Goal: Task Accomplishment & Management: Complete application form

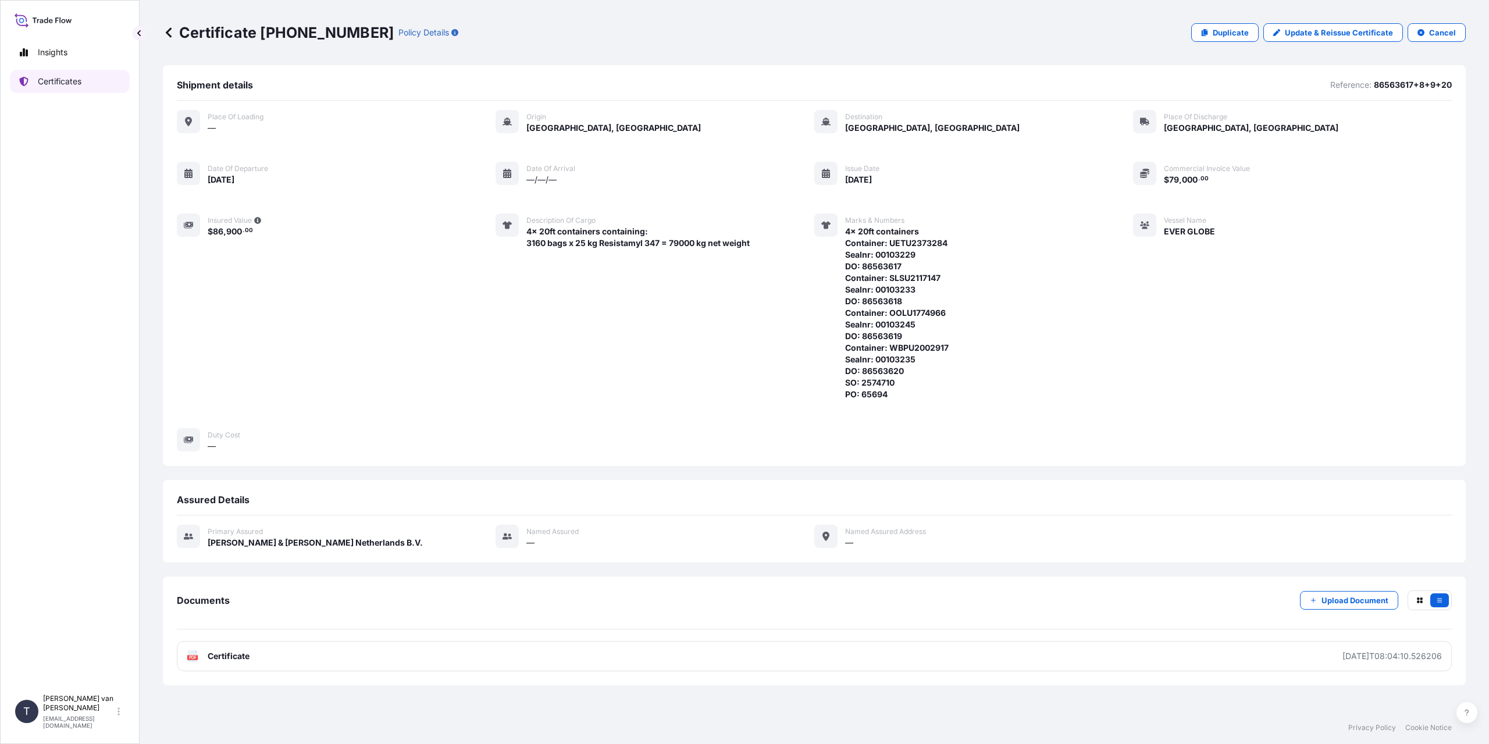
click at [62, 83] on p "Certificates" at bounding box center [60, 82] width 44 height 12
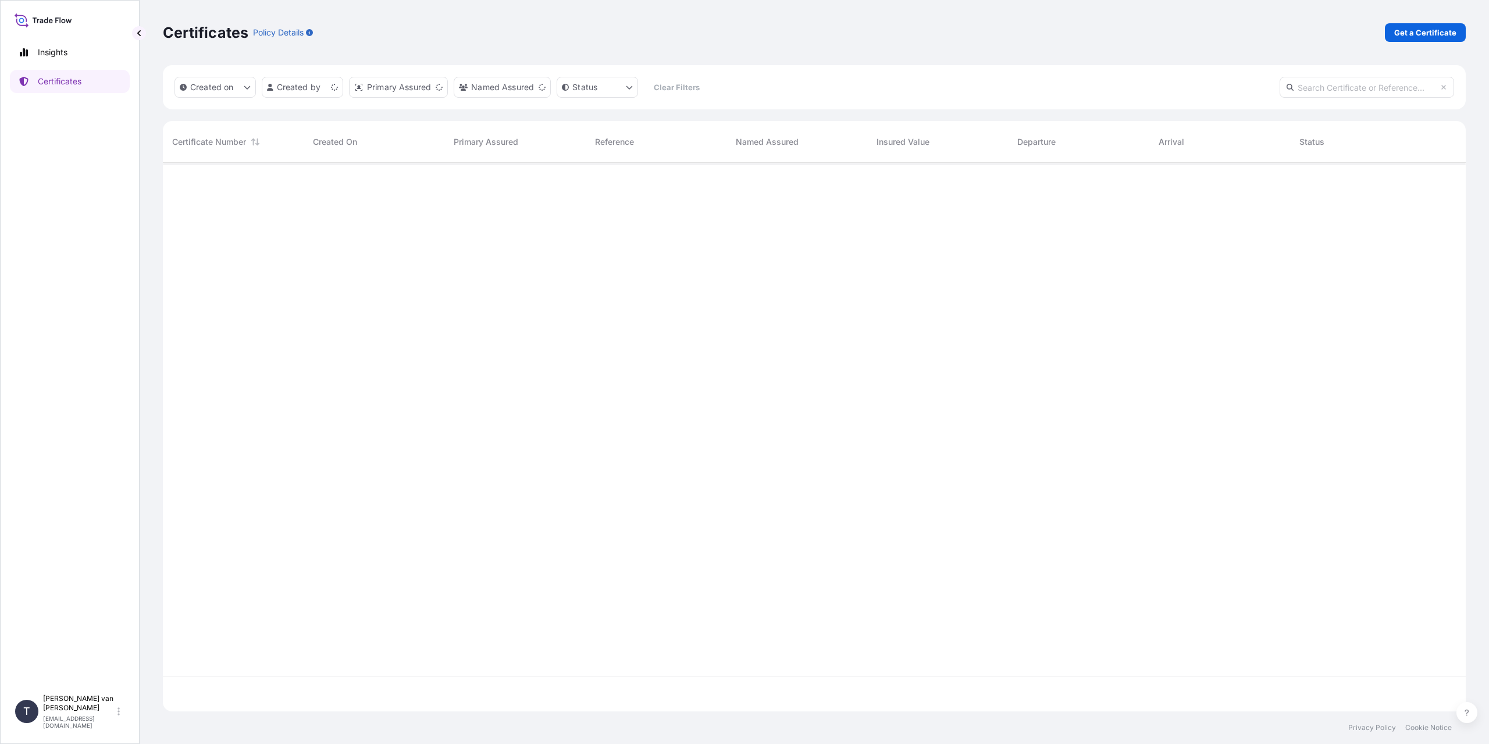
scroll to position [546, 1294]
click at [1422, 44] on div "Certificates Policy Details Get a Certificate" at bounding box center [814, 32] width 1303 height 65
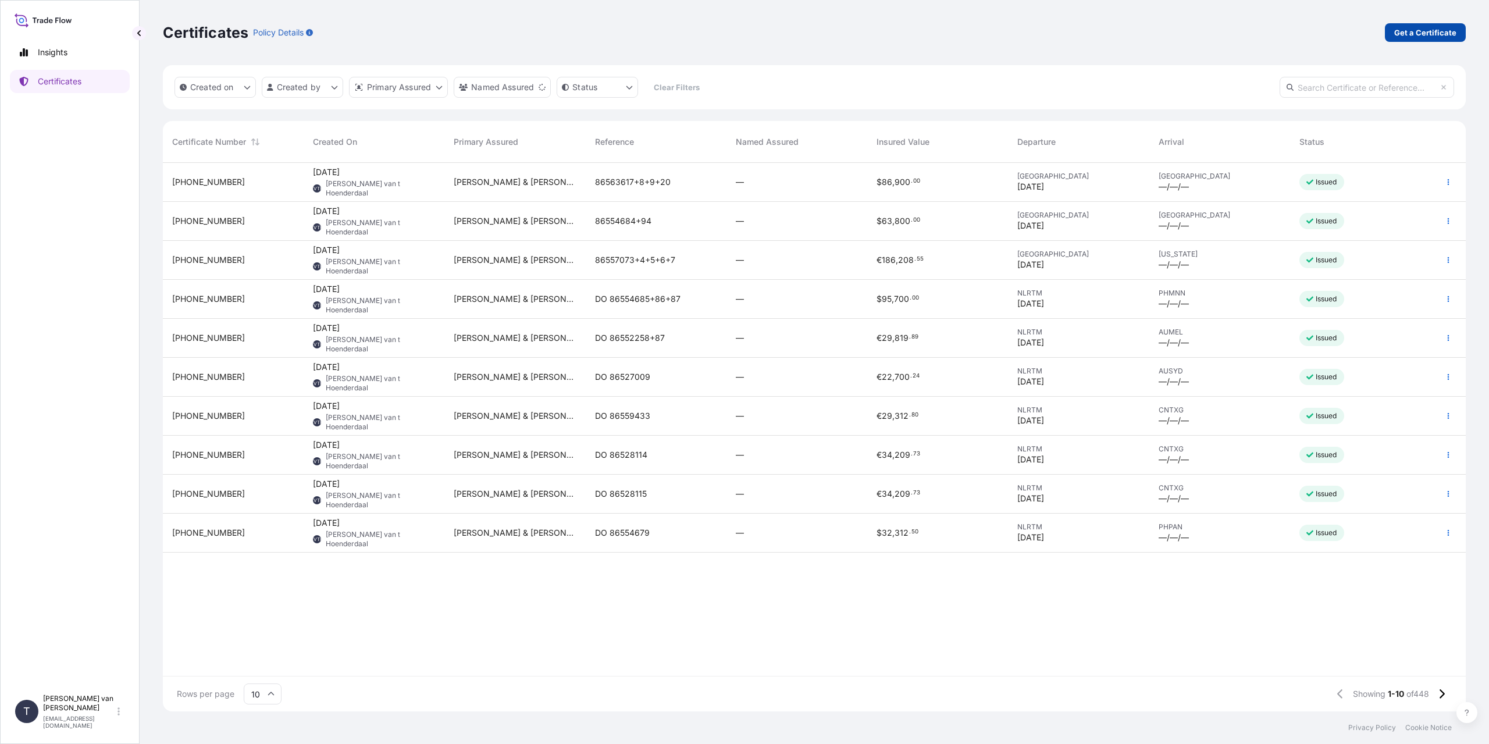
click at [1420, 33] on p "Get a Certificate" at bounding box center [1425, 33] width 62 height 12
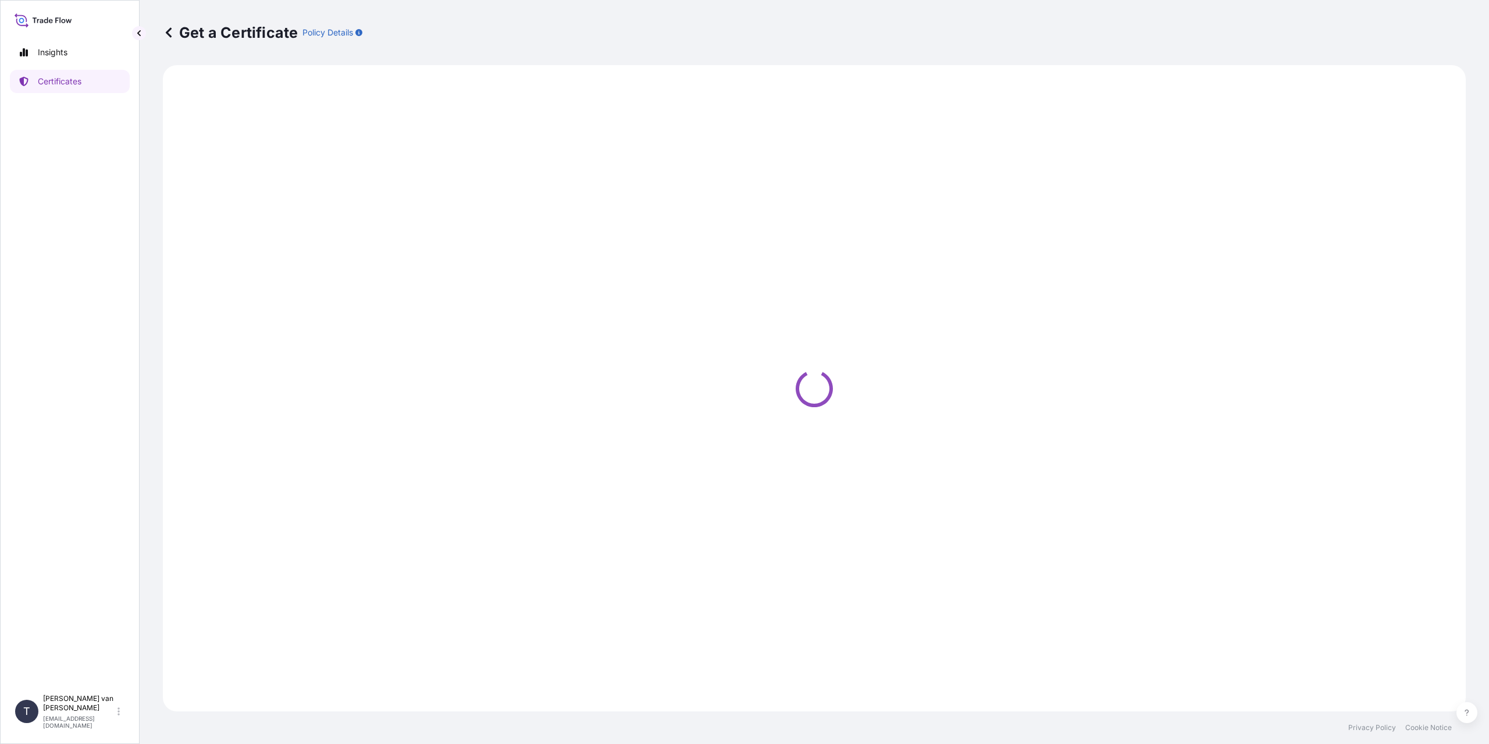
select select "Sea"
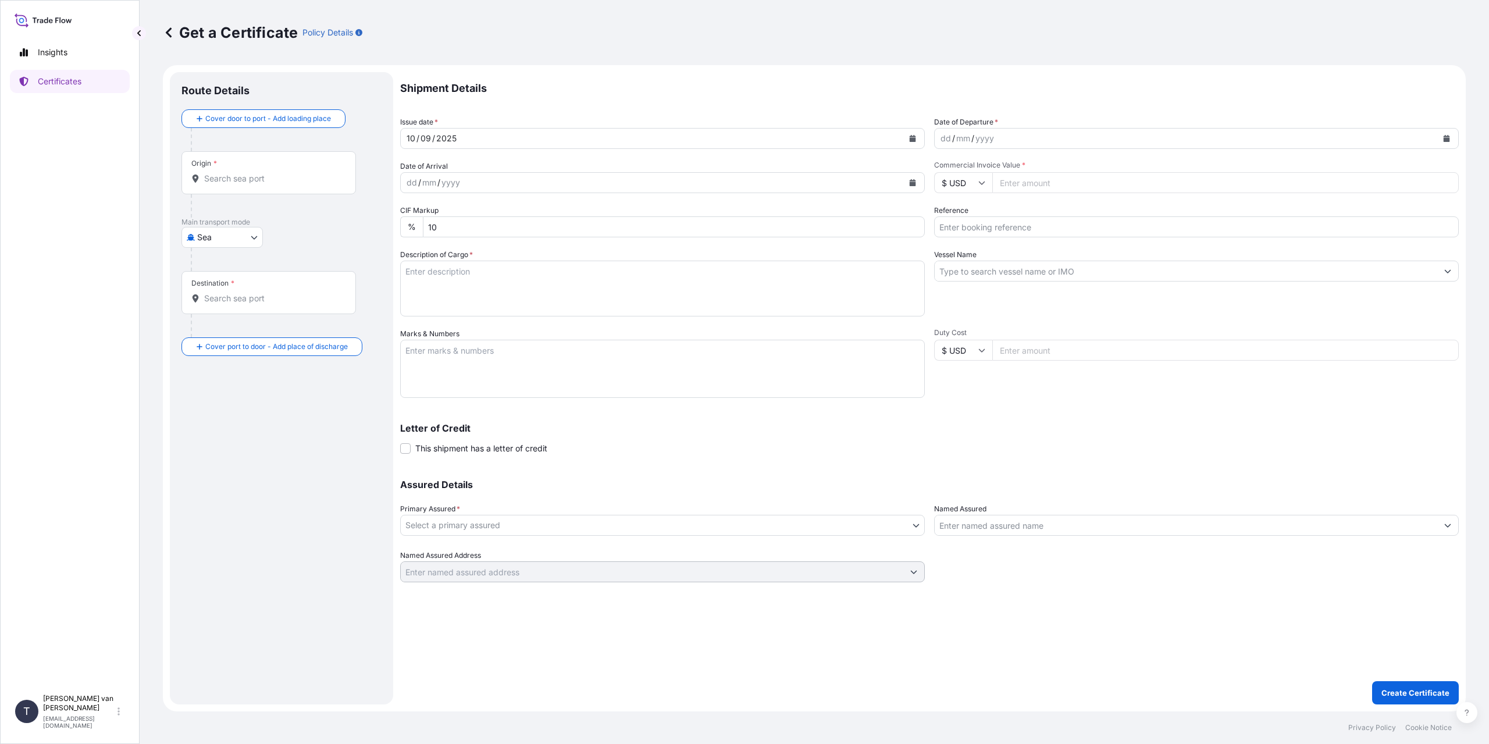
click at [245, 173] on input "Origin *" at bounding box center [272, 179] width 137 height 12
click at [231, 180] on input "Origin * Please select an origin" at bounding box center [272, 179] width 137 height 12
click at [228, 178] on input "Origin * Please select an origin" at bounding box center [272, 179] width 137 height 12
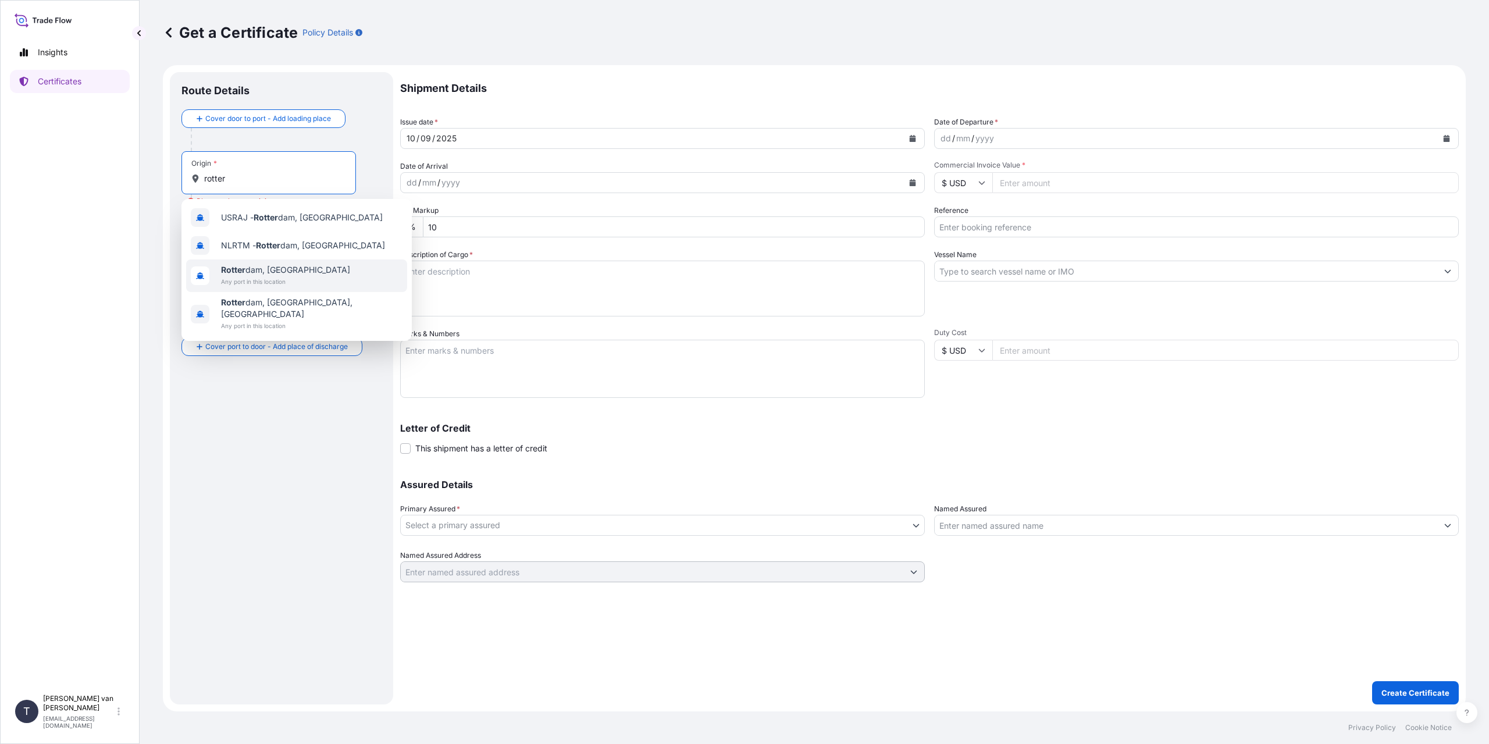
click at [311, 268] on span "[PERSON_NAME] dam, [GEOGRAPHIC_DATA]" at bounding box center [285, 270] width 129 height 12
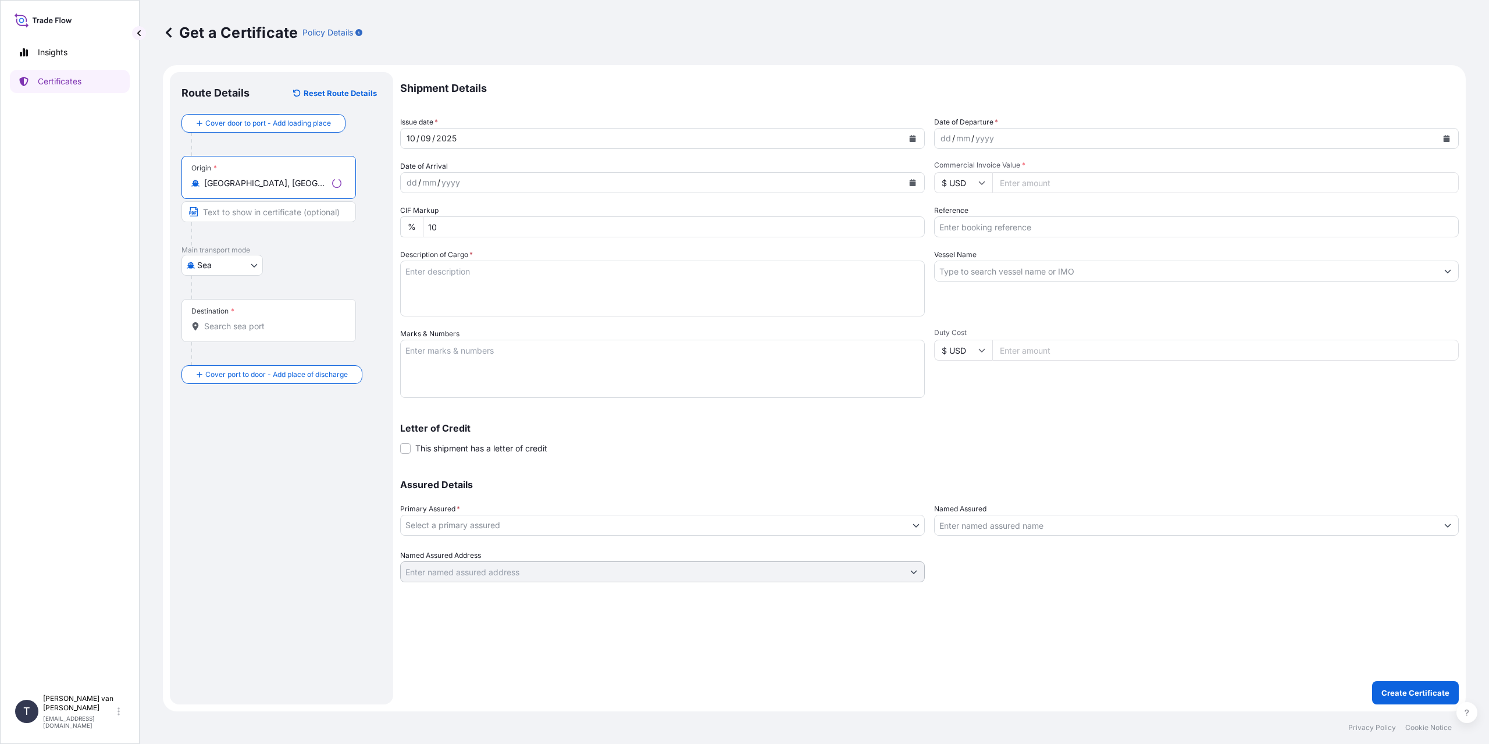
type input "[GEOGRAPHIC_DATA], [GEOGRAPHIC_DATA]"
click at [227, 333] on div "Destination *" at bounding box center [268, 320] width 174 height 43
click at [227, 332] on input "Destination *" at bounding box center [272, 326] width 137 height 12
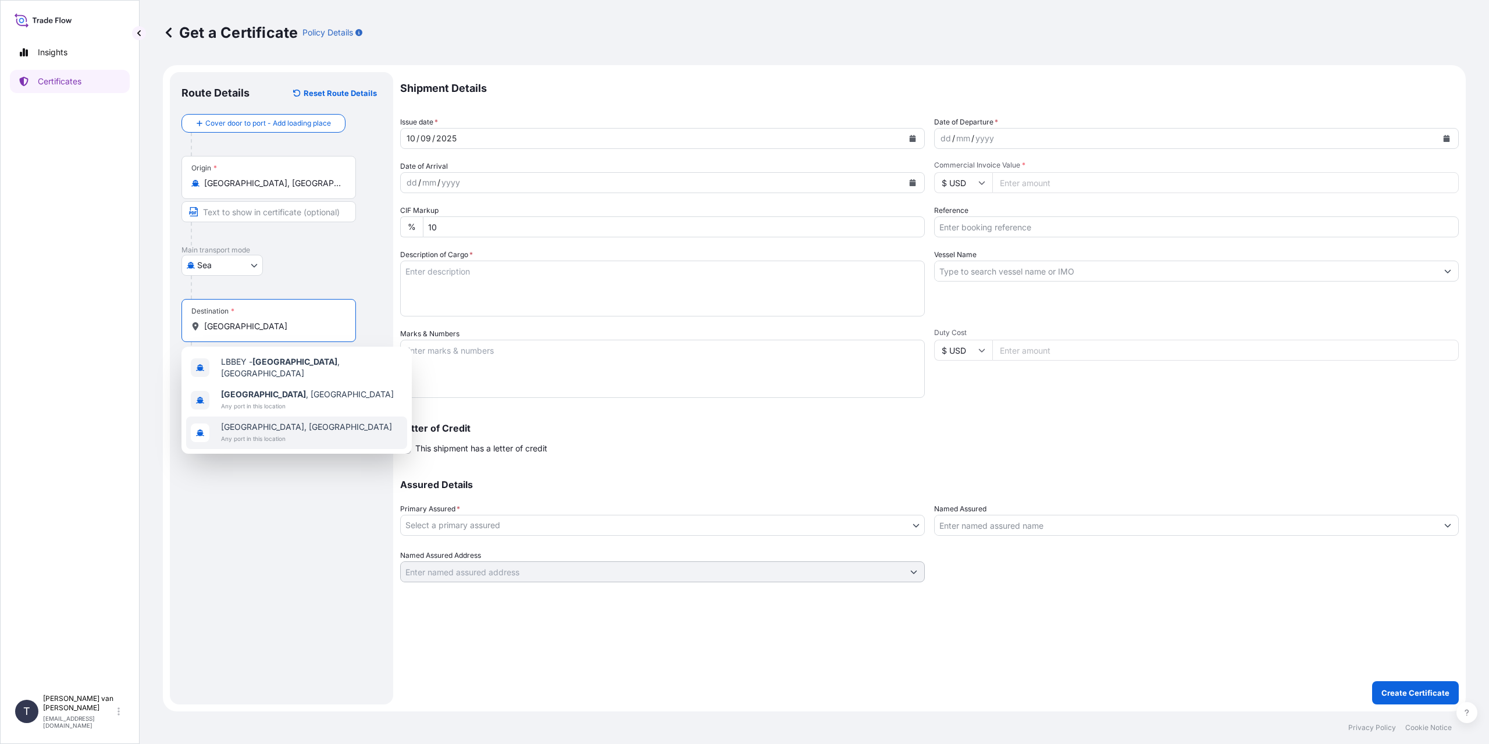
click at [323, 403] on div "[GEOGRAPHIC_DATA] , [GEOGRAPHIC_DATA] Any port in this location" at bounding box center [296, 400] width 221 height 33
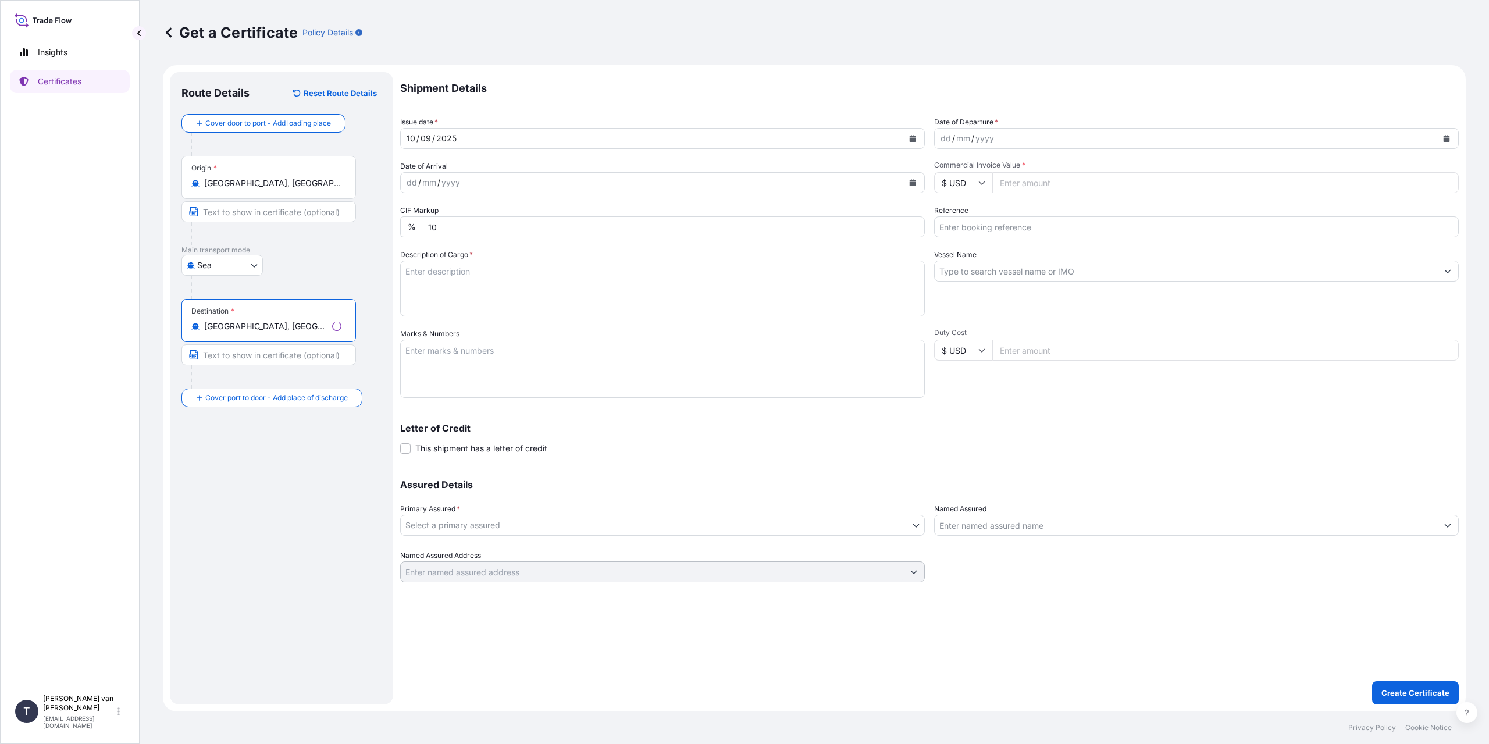
type input "[GEOGRAPHIC_DATA], [GEOGRAPHIC_DATA]"
click at [948, 134] on div "dd" at bounding box center [945, 138] width 13 height 14
click at [987, 184] on input "$ USD" at bounding box center [963, 182] width 58 height 21
click at [960, 213] on div "€ EUR" at bounding box center [963, 215] width 49 height 22
type input "€ EUR"
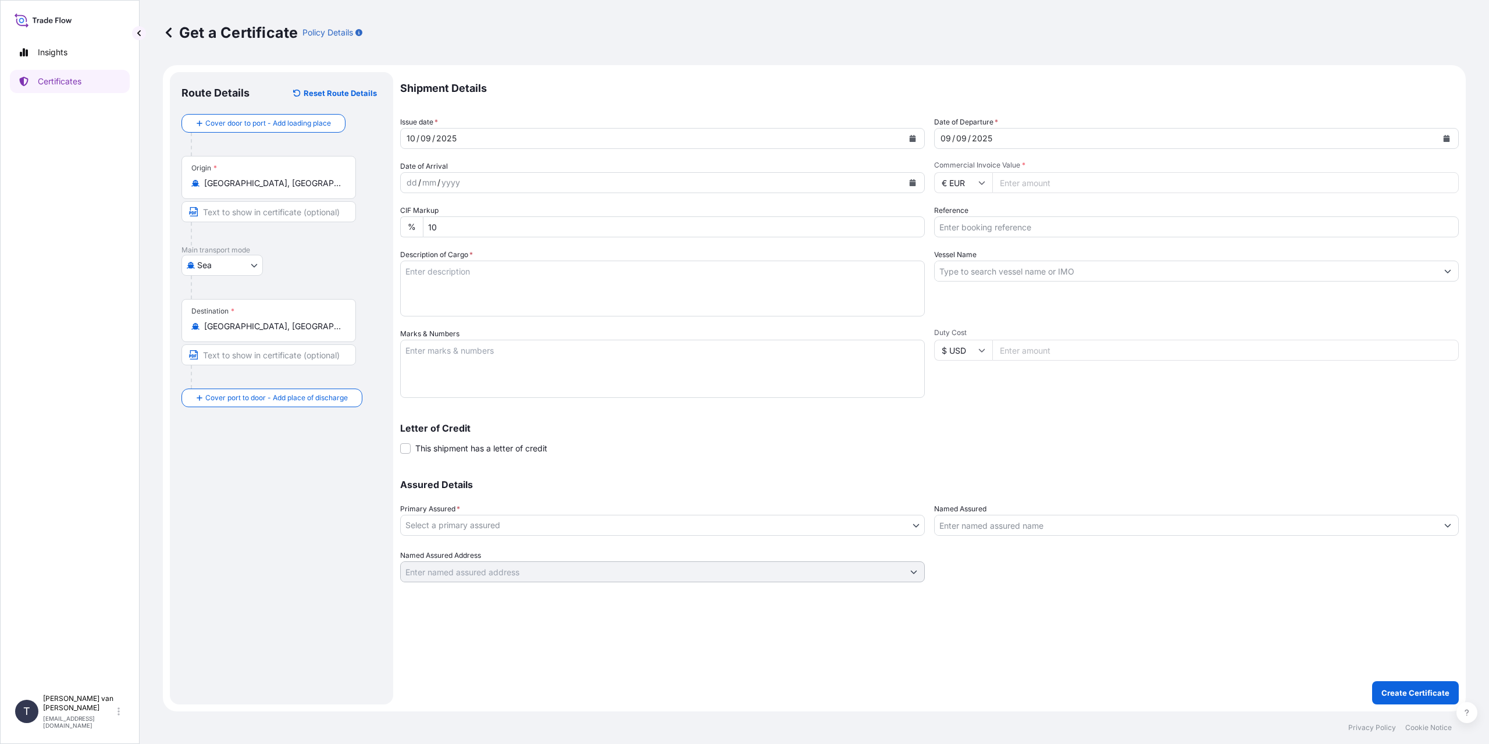
click at [1000, 175] on input "Commercial Invoice Value *" at bounding box center [1225, 182] width 466 height 21
type input "24093"
type input "24093.75"
click at [1007, 226] on input "Reference" at bounding box center [1196, 226] width 525 height 21
type input "86562608"
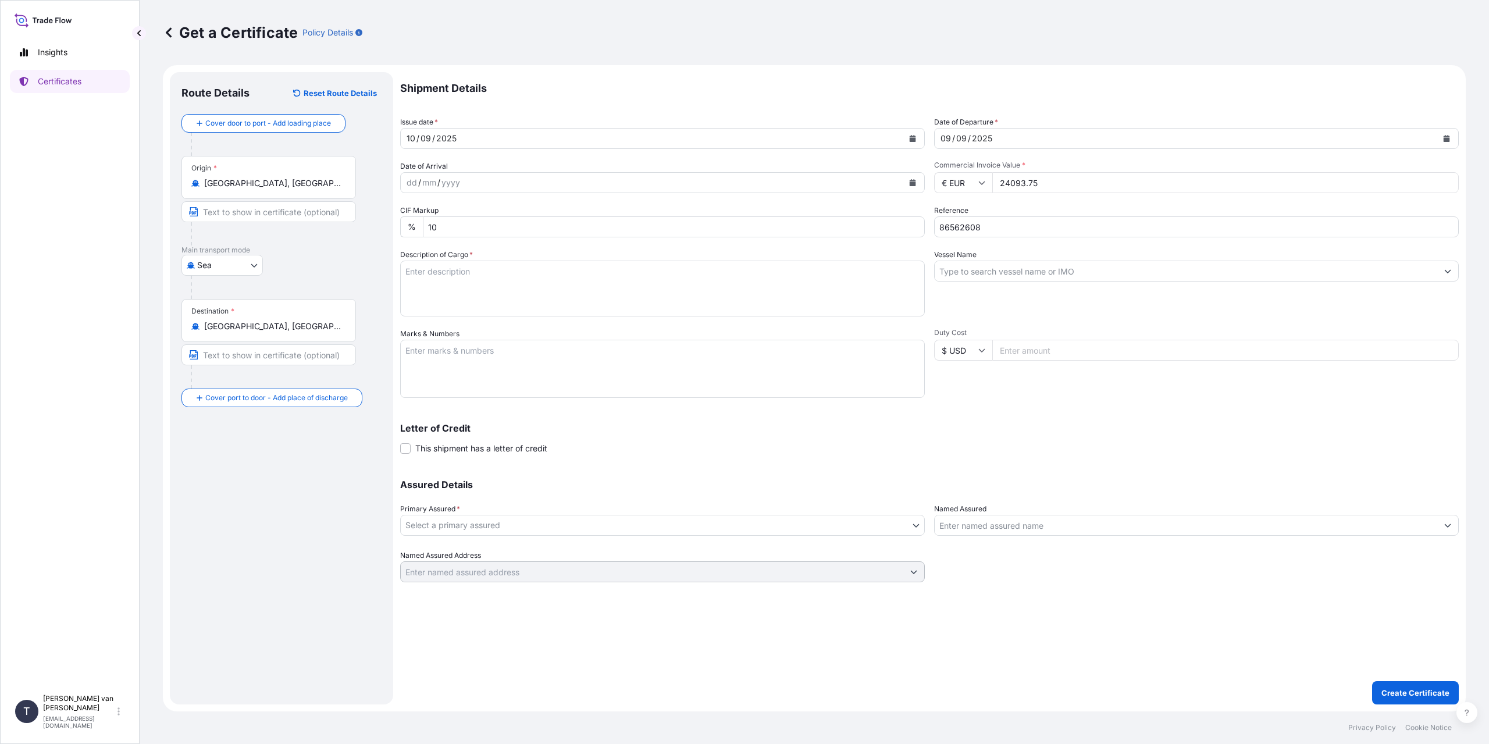
click at [1077, 282] on div "Vessel Name" at bounding box center [1196, 282] width 525 height 67
click at [1073, 275] on input "Vessel Name" at bounding box center [1186, 271] width 503 height 21
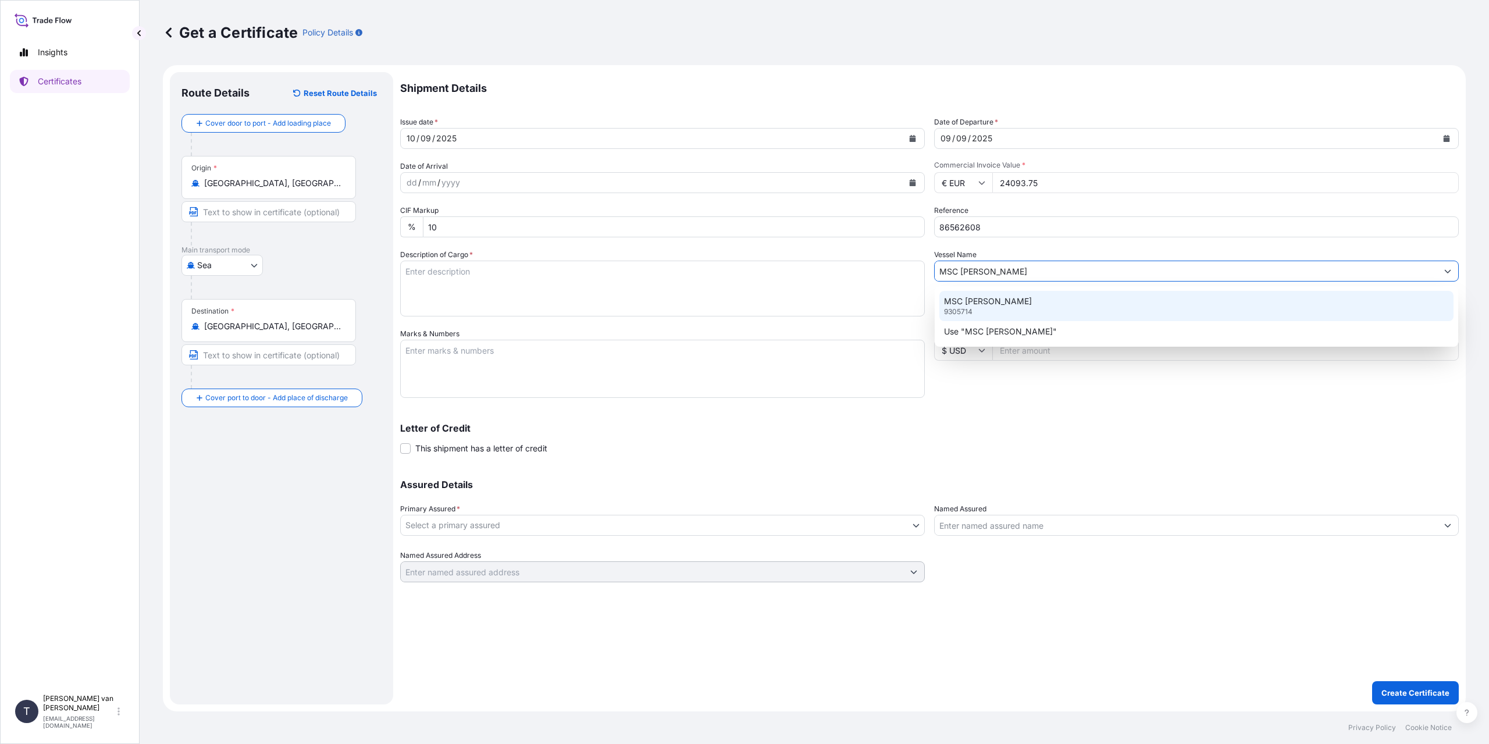
click at [980, 302] on p "MSC [PERSON_NAME]" at bounding box center [988, 301] width 88 height 12
type input "MSC [PERSON_NAME]"
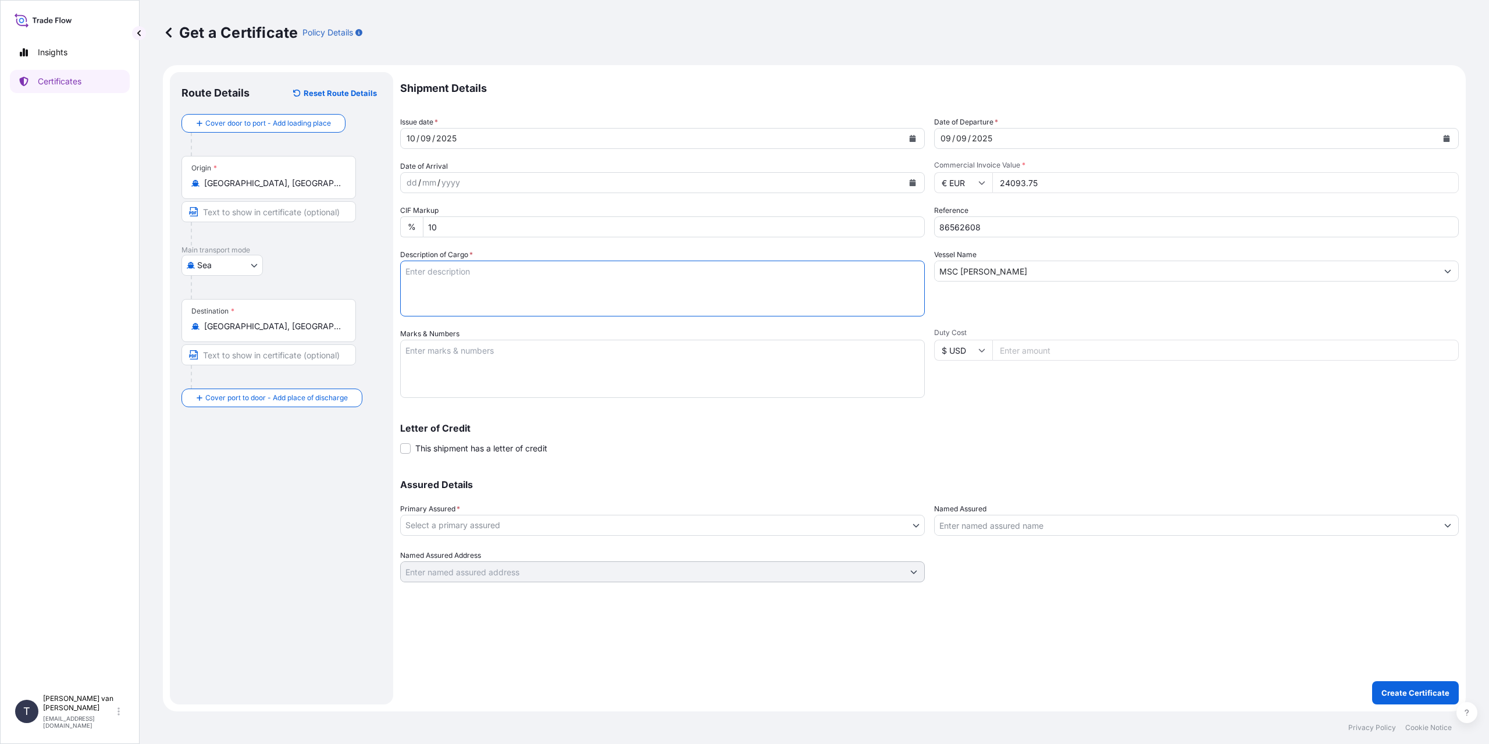
click at [530, 293] on textarea "Description of Cargo *" at bounding box center [662, 289] width 525 height 56
click at [434, 297] on textarea "1x 20ft container containing:" at bounding box center [662, 289] width 525 height 56
type textarea "1x 20ft container containing: 750 bags x 25 kg Resistamyl 343 = 18750 kg net we…"
click at [458, 390] on textarea "Marks & Numbers" at bounding box center [662, 369] width 525 height 58
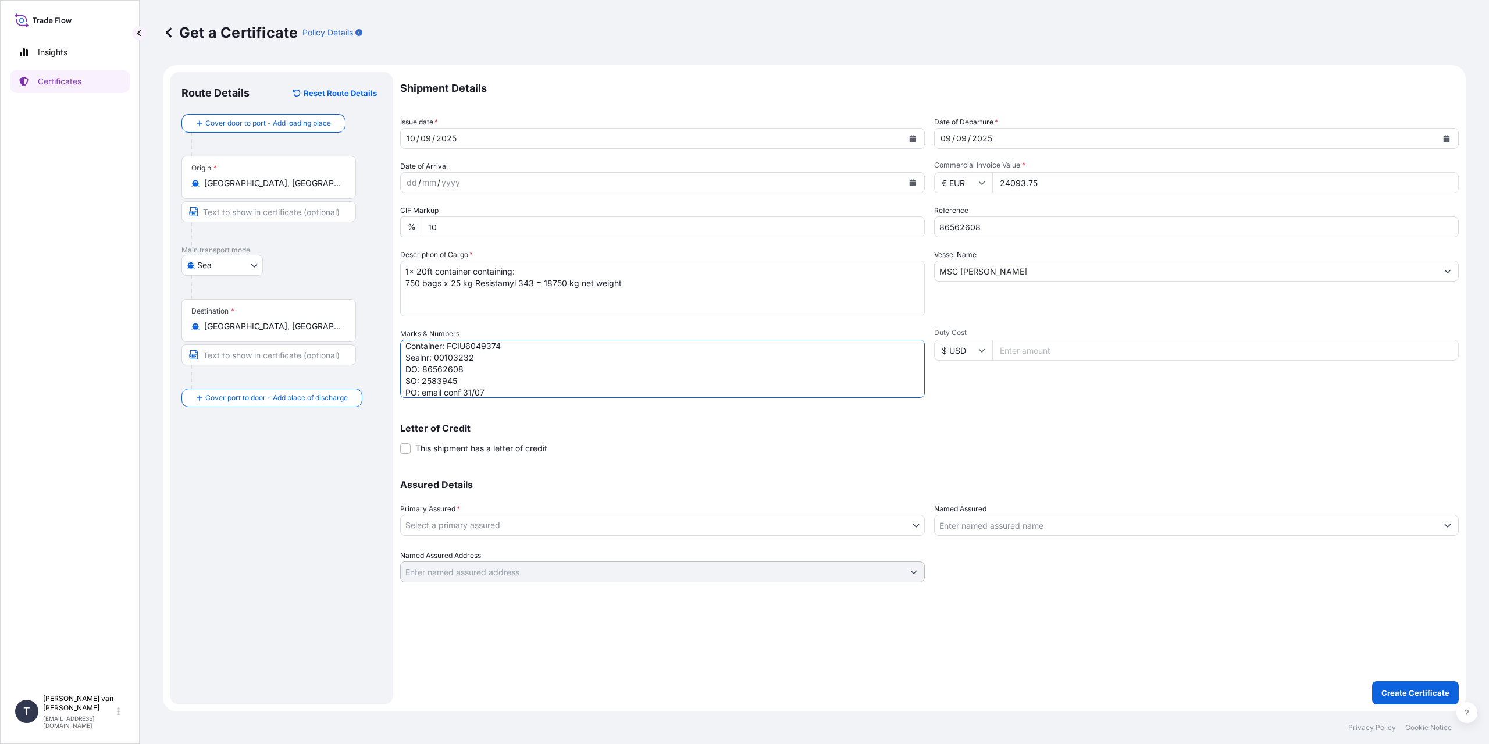
type textarea "1x 20ft container Container: FCIU6049374 Sealnr: 00103232 DO: 86562608 SO: 2583…"
click at [626, 532] on body "Insights Certificates T [PERSON_NAME] van t Hoenderdaal [EMAIL_ADDRESS][DOMAIN_…" at bounding box center [744, 372] width 1489 height 744
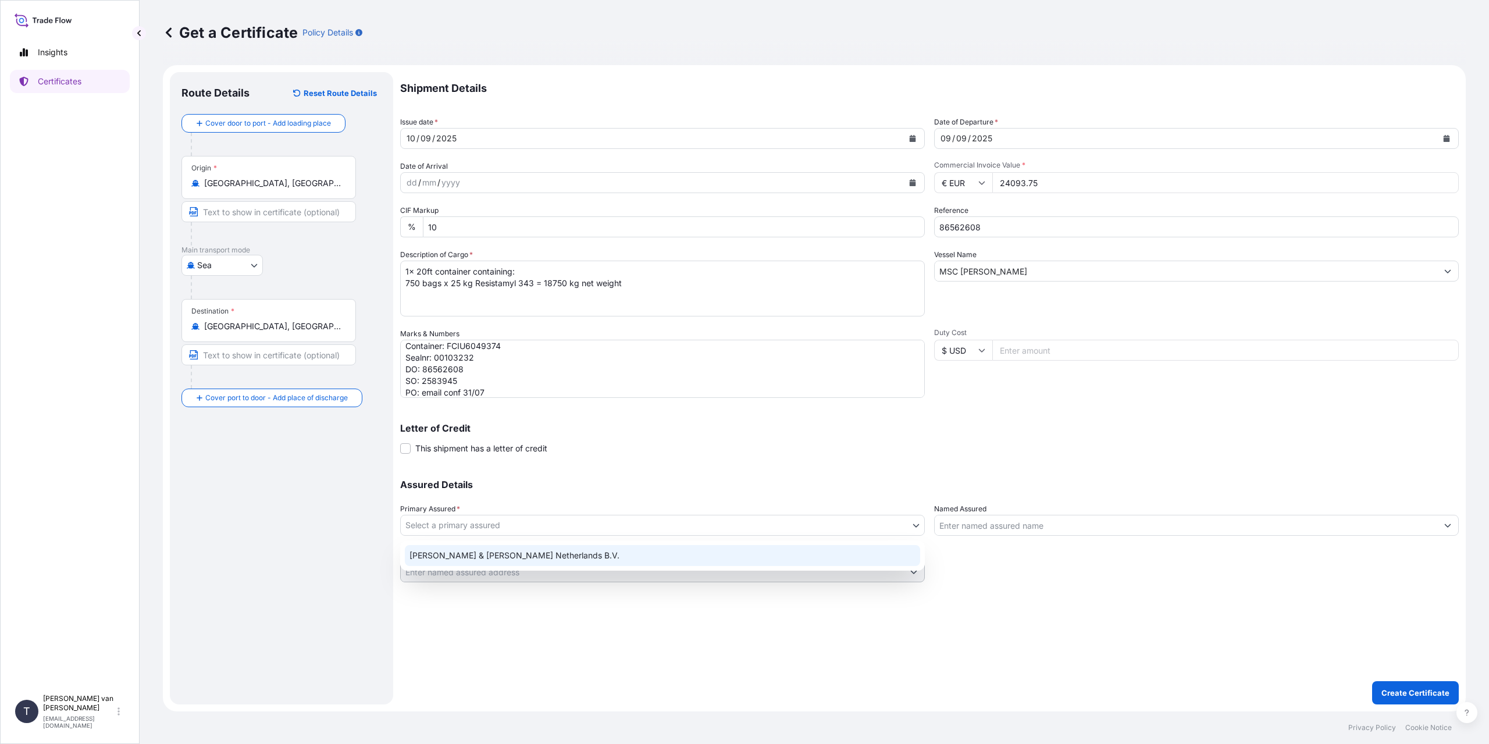
click at [535, 555] on div "[PERSON_NAME] & [PERSON_NAME] Netherlands B.V." at bounding box center [662, 555] width 515 height 21
select select "31666"
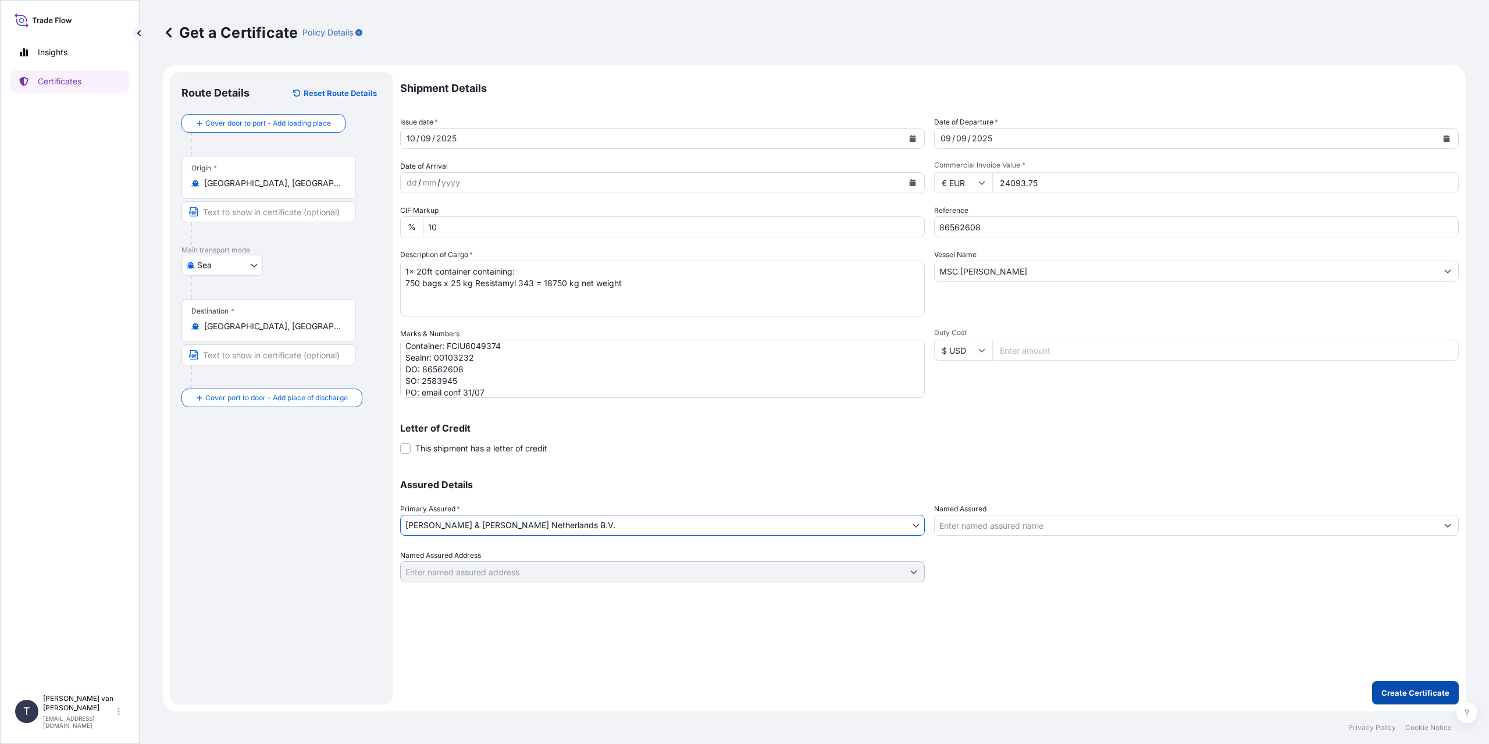
click at [1410, 696] on p "Create Certificate" at bounding box center [1415, 693] width 68 height 12
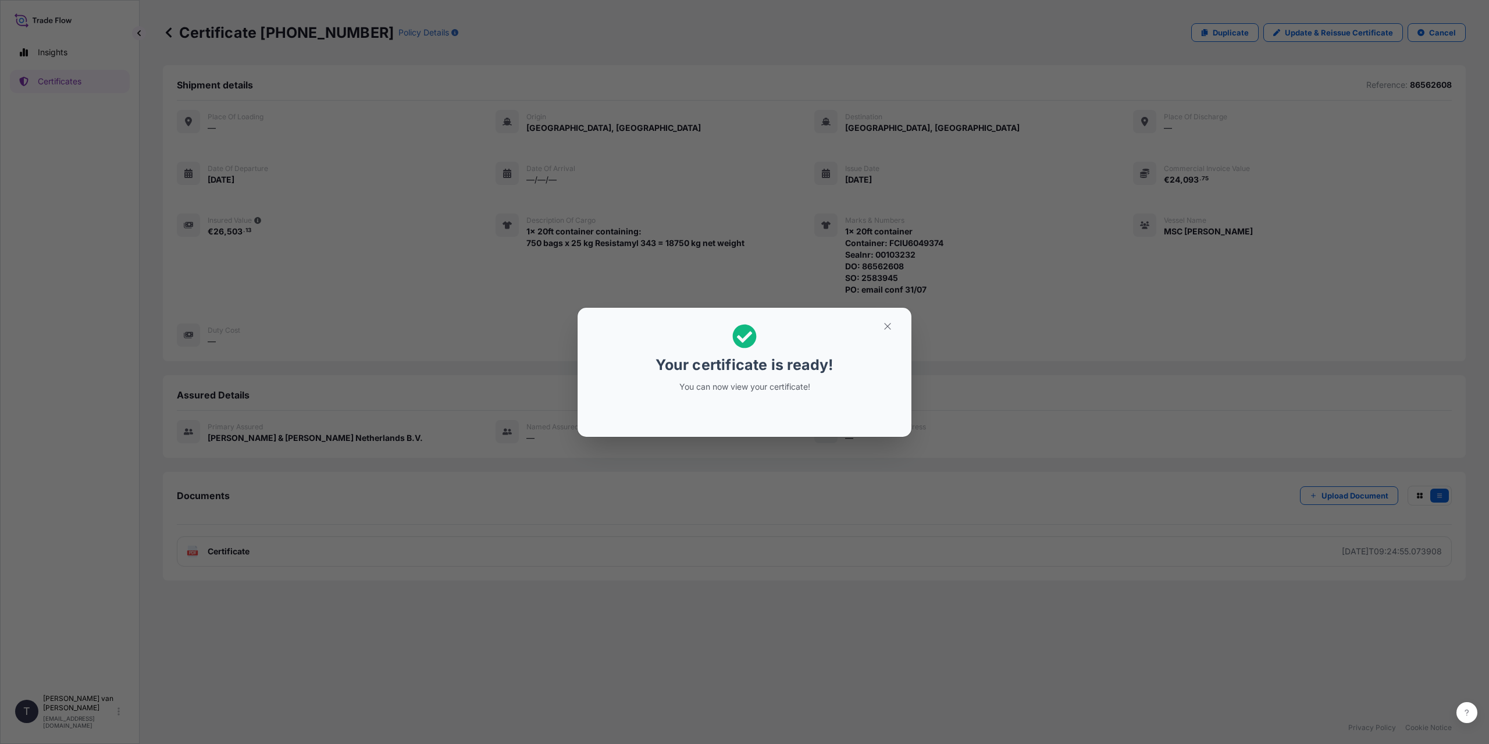
click at [575, 660] on div "Your certificate is ready! You can now view your certificate!" at bounding box center [744, 372] width 1489 height 744
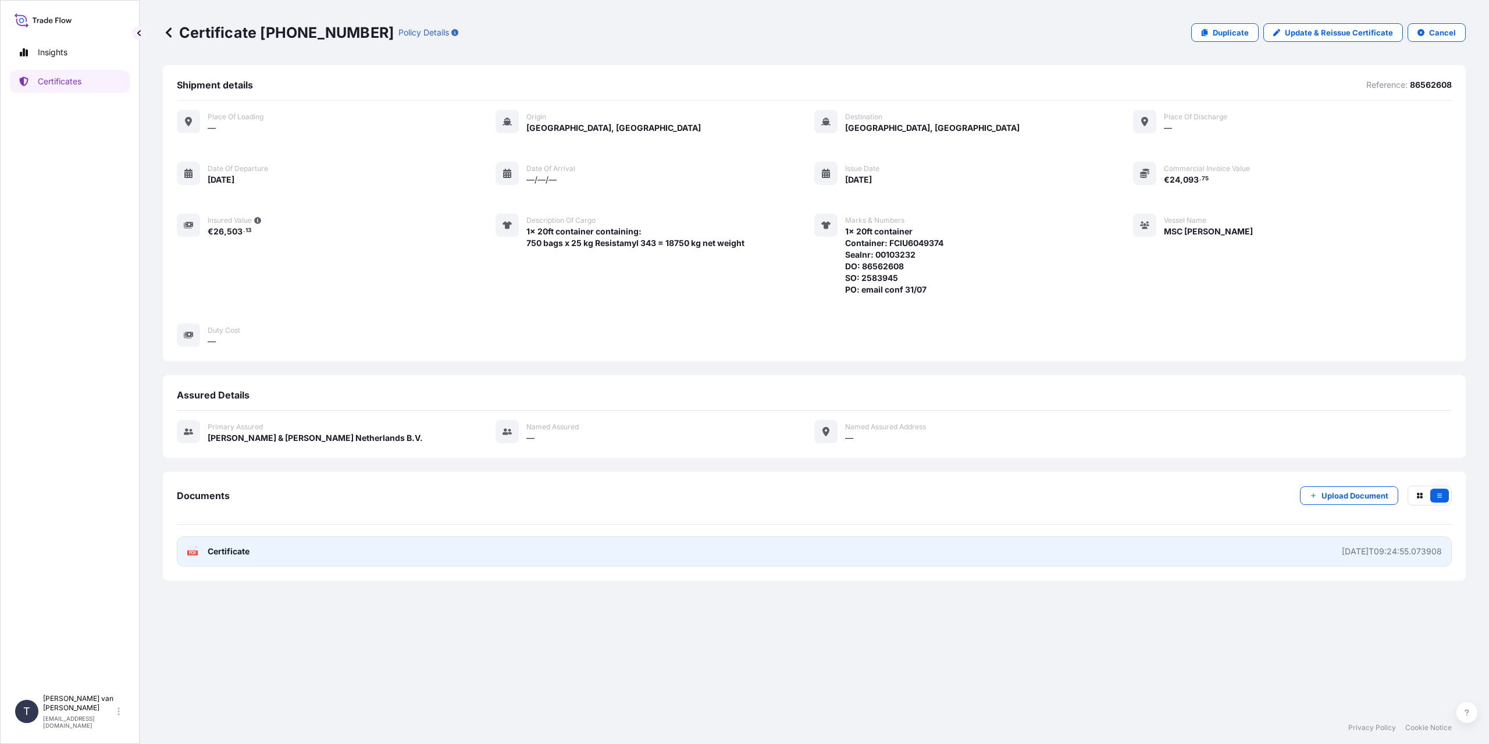
click at [268, 550] on link "PDF Certificate [DATE]T09:24:55.073908" at bounding box center [814, 551] width 1275 height 30
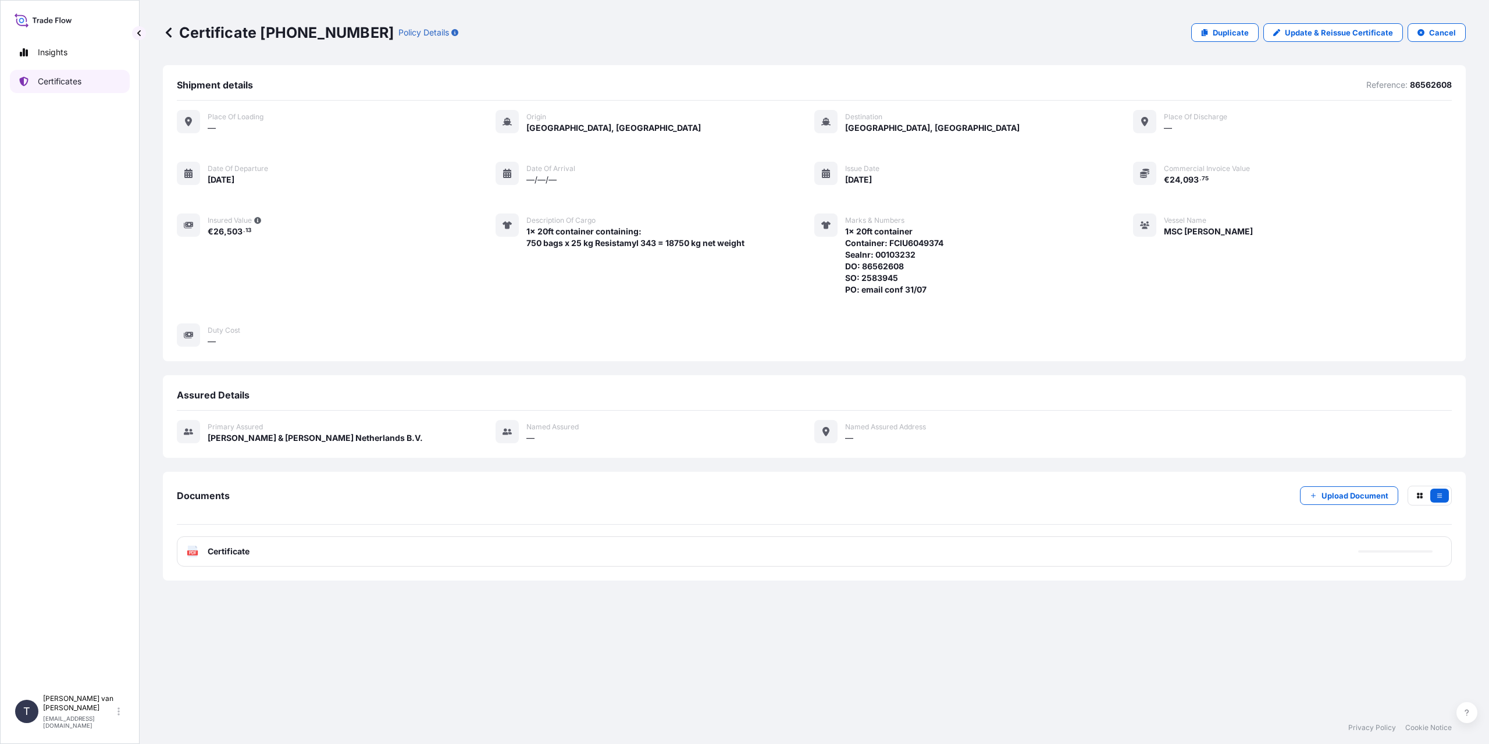
click at [80, 74] on link "Certificates" at bounding box center [70, 81] width 120 height 23
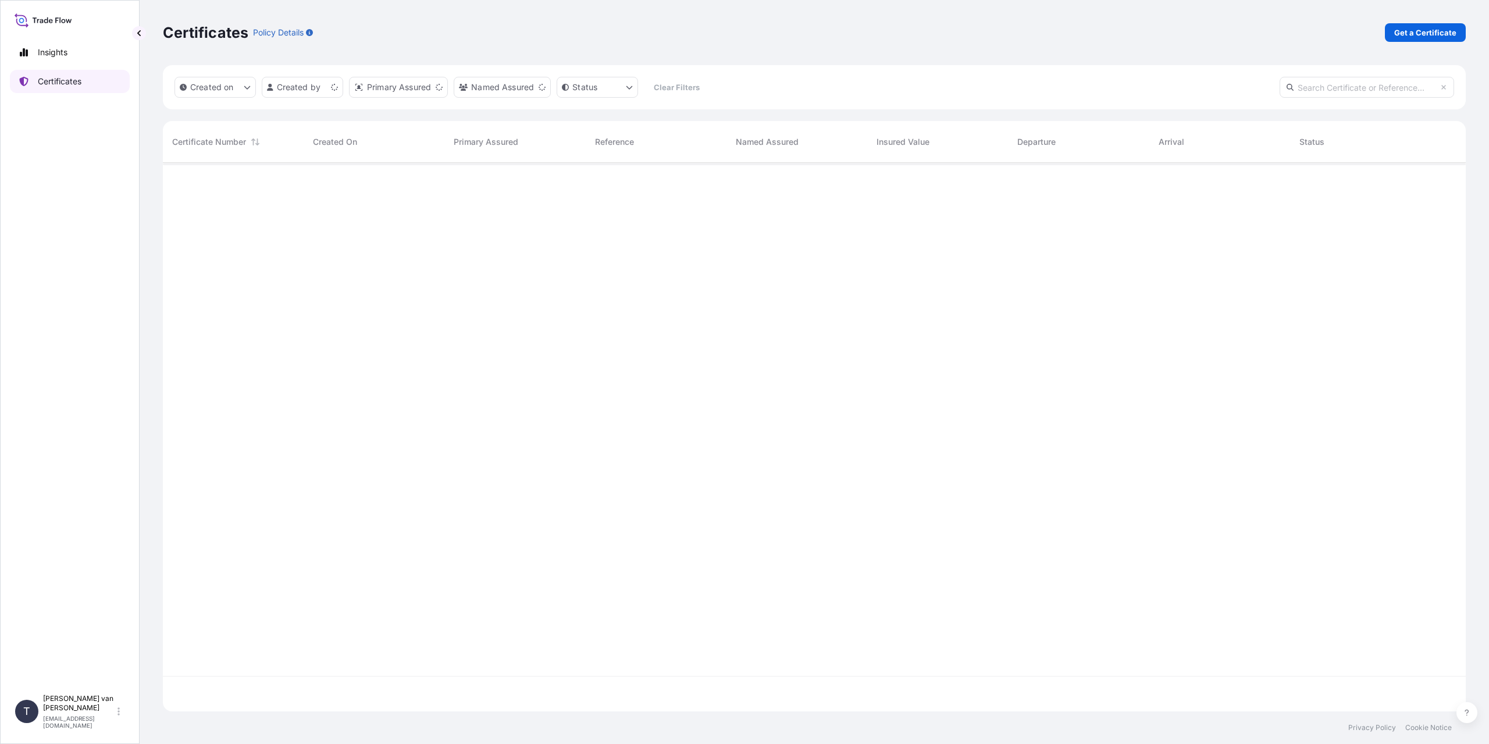
scroll to position [546, 1294]
click at [1412, 30] on p "Get a Certificate" at bounding box center [1425, 33] width 62 height 12
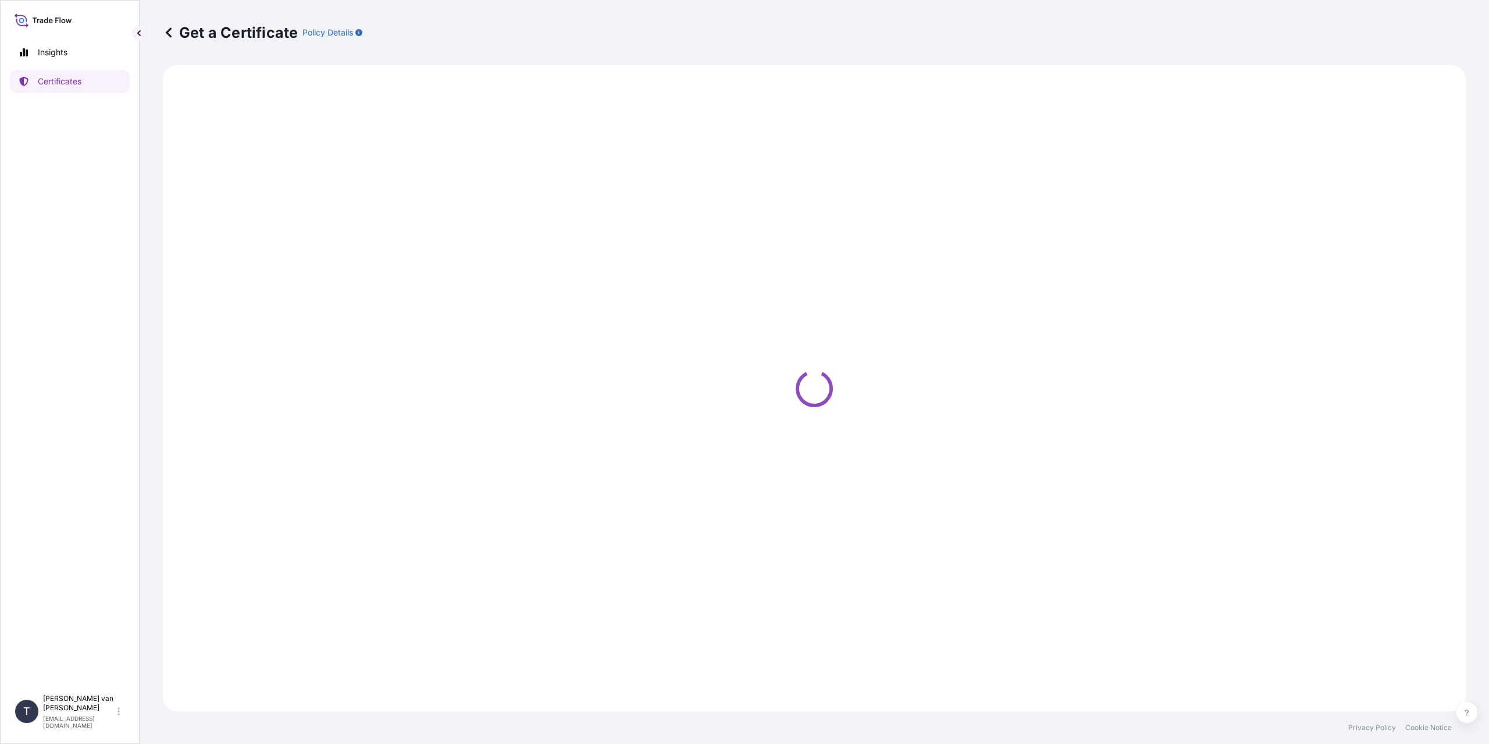
select select "Sea"
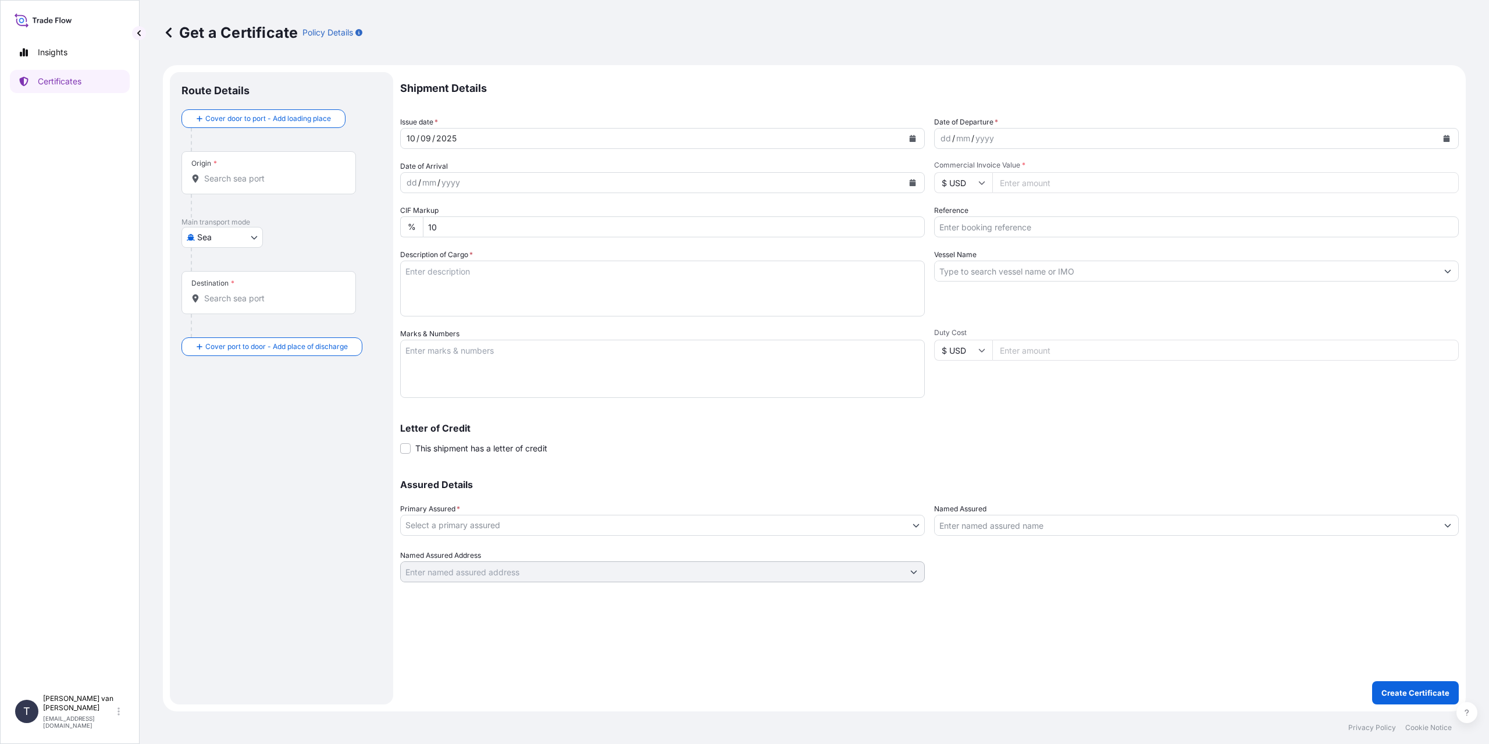
click at [225, 179] on input "Origin *" at bounding box center [272, 179] width 137 height 12
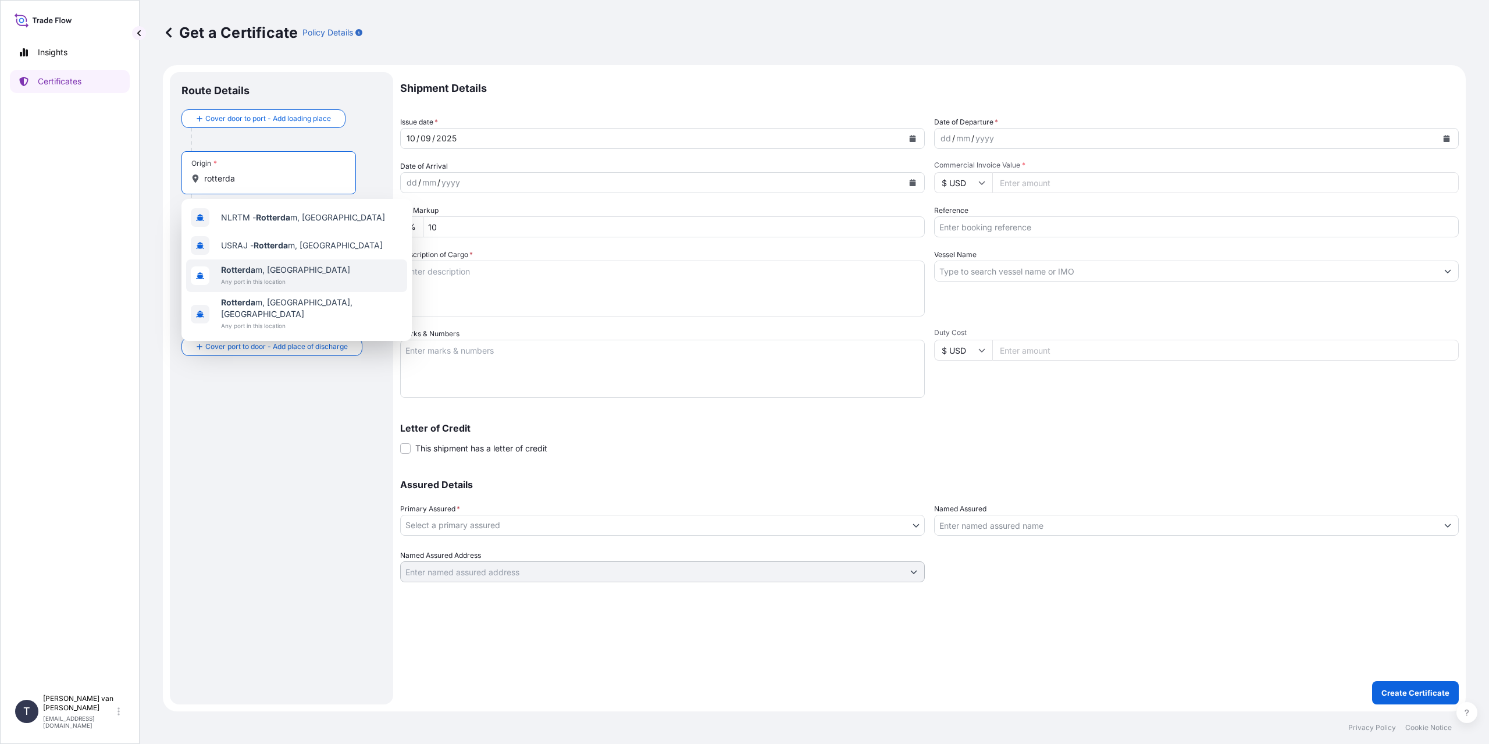
click at [268, 272] on span "Rotterda m, [GEOGRAPHIC_DATA]" at bounding box center [285, 270] width 129 height 12
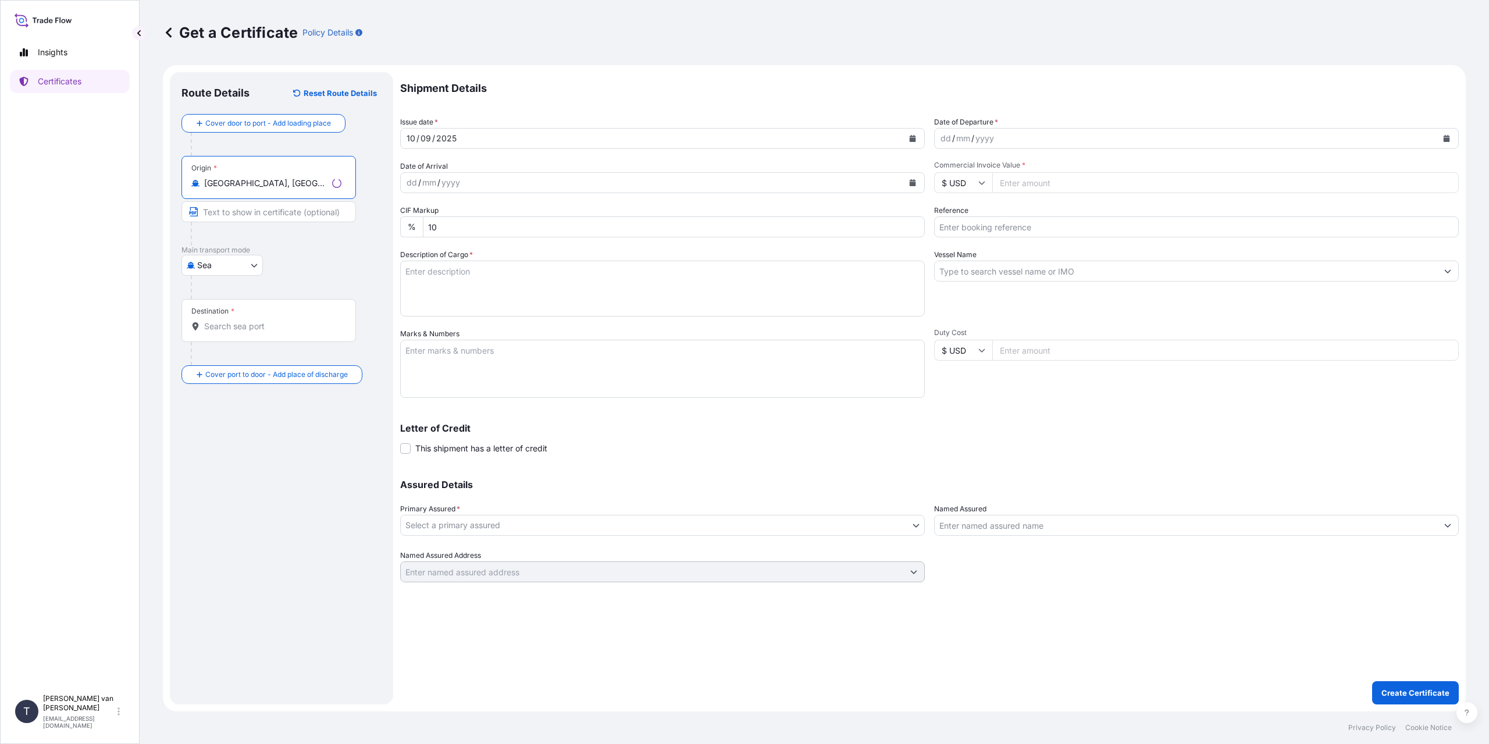
type input "[GEOGRAPHIC_DATA], [GEOGRAPHIC_DATA]"
click at [263, 328] on input "Destination *" at bounding box center [272, 326] width 137 height 12
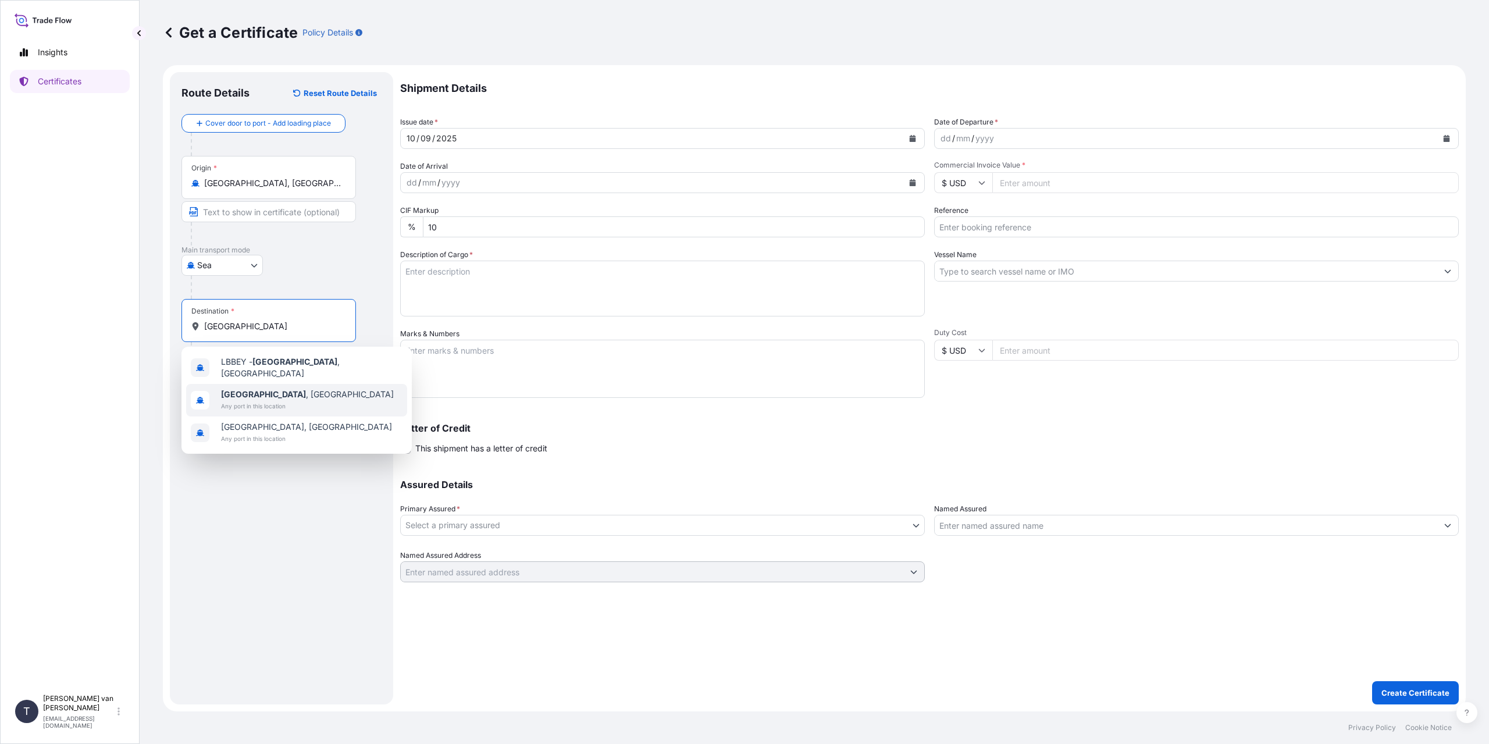
click at [287, 396] on div "[GEOGRAPHIC_DATA] , [GEOGRAPHIC_DATA] Any port in this location" at bounding box center [296, 400] width 221 height 33
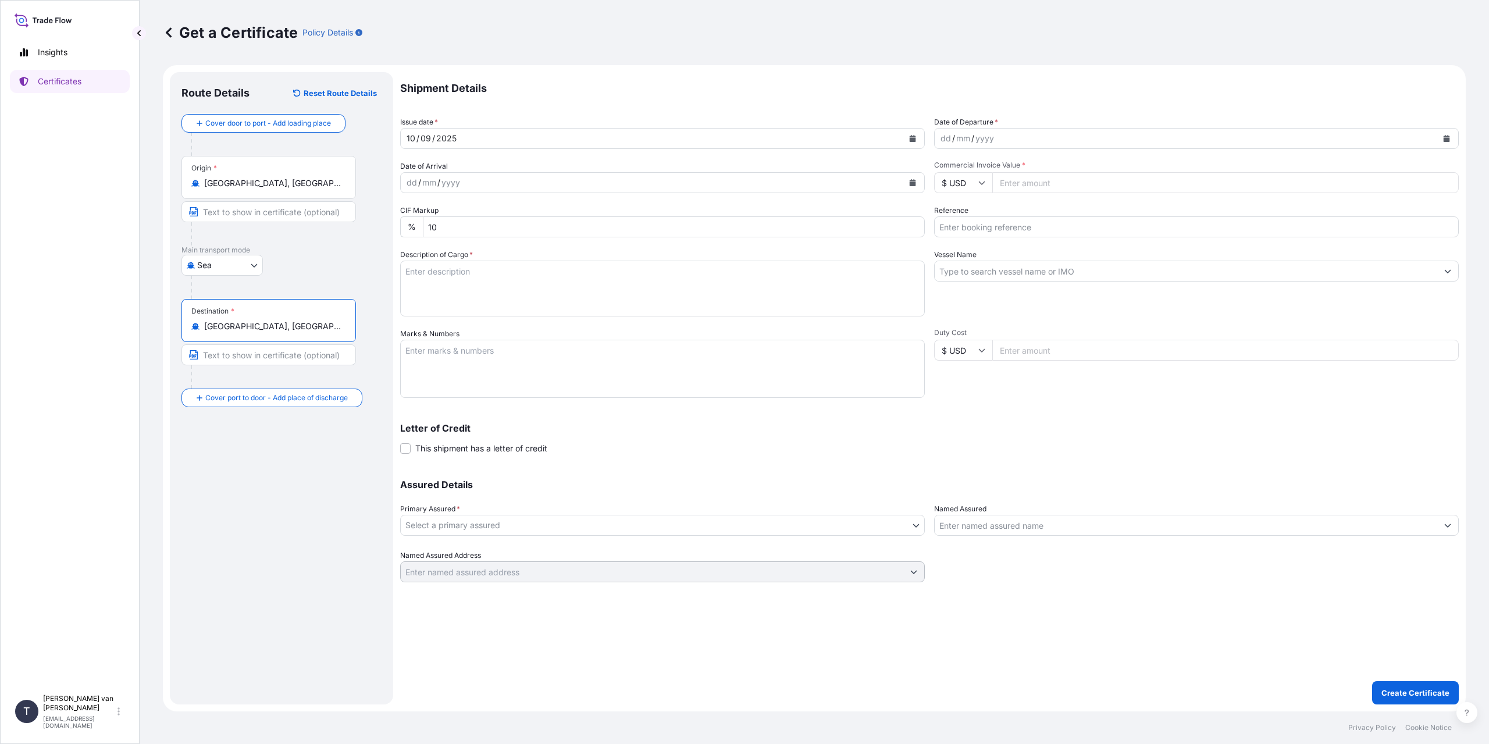
type input "[GEOGRAPHIC_DATA], [GEOGRAPHIC_DATA]"
click at [942, 130] on div "dd / mm / yyyy" at bounding box center [1186, 138] width 503 height 21
click at [950, 143] on div "dd" at bounding box center [945, 138] width 13 height 14
click at [945, 134] on div "dd" at bounding box center [945, 138] width 13 height 14
click at [952, 176] on input "$ USD" at bounding box center [963, 182] width 58 height 21
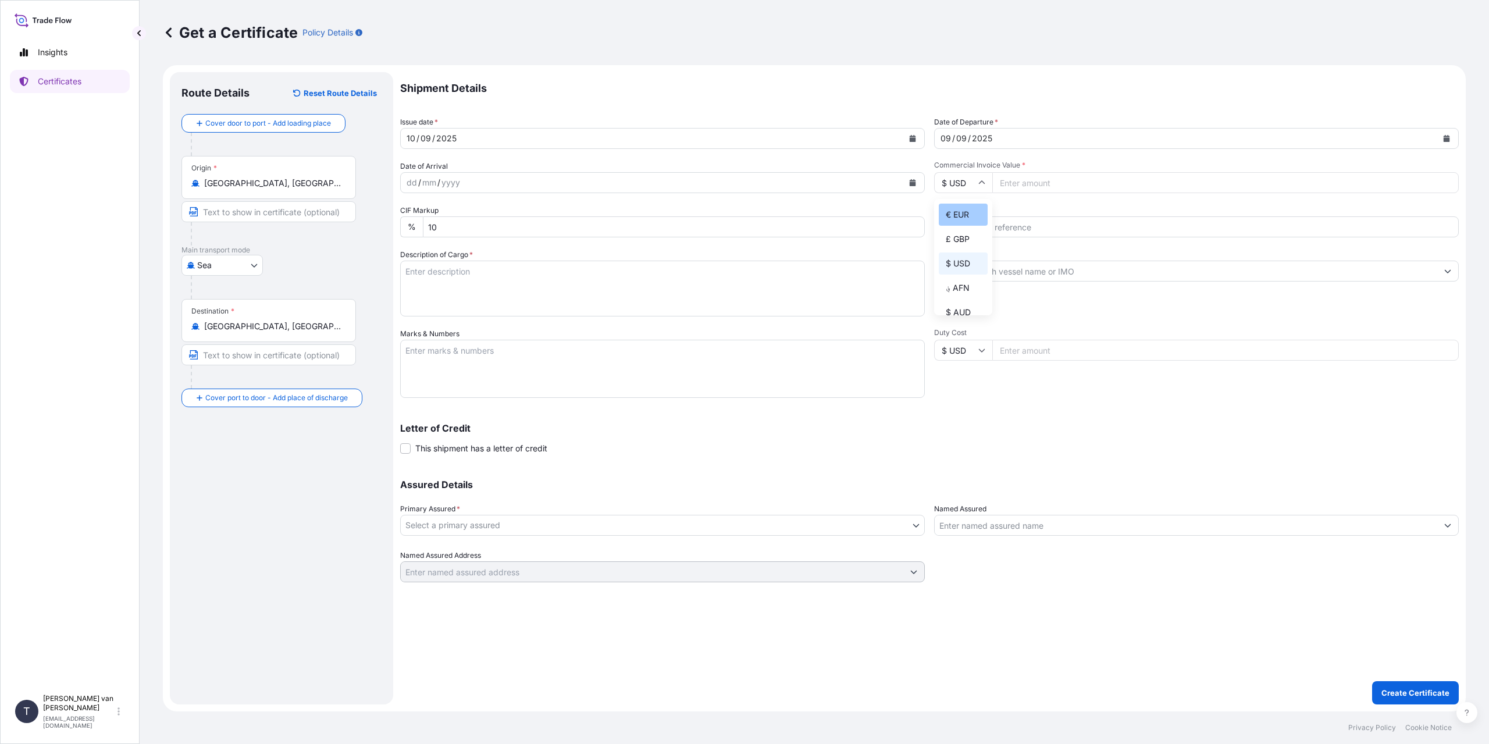
click at [957, 218] on div "€ EUR" at bounding box center [963, 215] width 49 height 22
type input "€ EUR"
drag, startPoint x: 1037, startPoint y: 173, endPoint x: 1037, endPoint y: 180, distance: 6.4
click at [1037, 180] on input "Commercial Invoice Value *" at bounding box center [1225, 182] width 466 height 21
type input "24000"
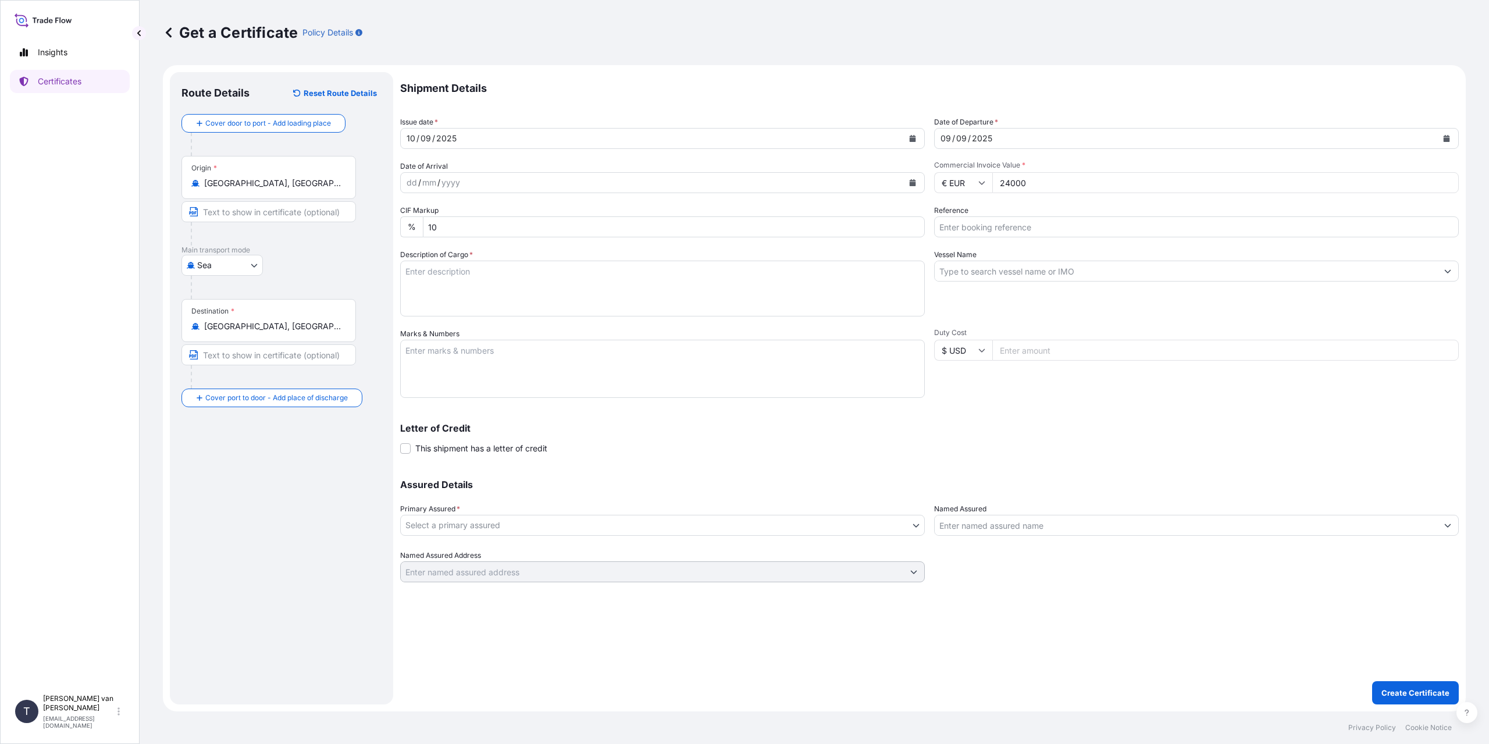
click at [963, 231] on input "Reference" at bounding box center [1196, 226] width 525 height 21
type input "86564376"
drag, startPoint x: 565, startPoint y: 297, endPoint x: 570, endPoint y: 292, distance: 6.6
click at [565, 297] on textarea "Description of Cargo *" at bounding box center [662, 289] width 525 height 56
click at [581, 290] on textarea "Description of Cargo *" at bounding box center [662, 289] width 525 height 56
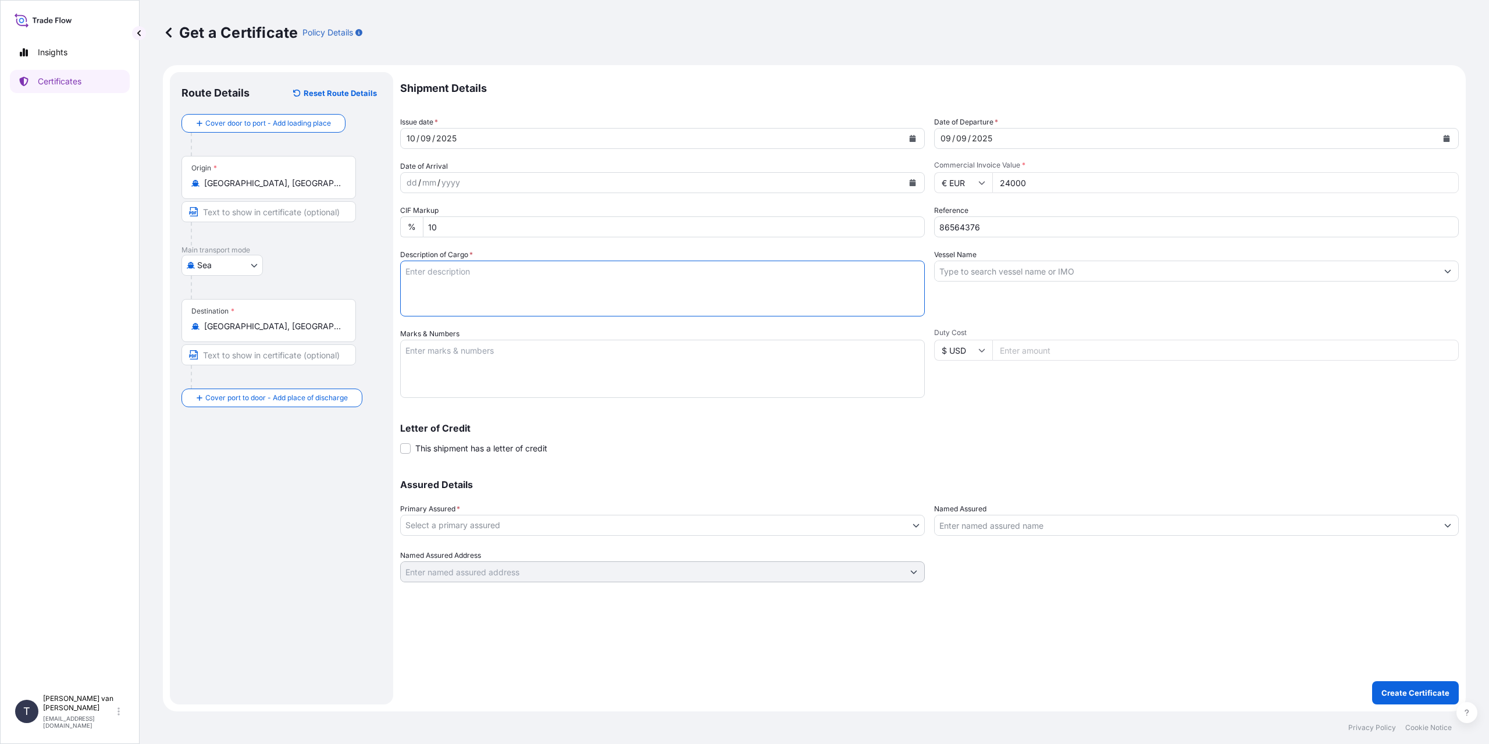
type textarea "8"
type textarea "1x 40ft container containing: 800 bags x 15 kg Pulpiz = 12000 kg net weight"
click at [561, 359] on textarea "Marks & Numbers" at bounding box center [662, 369] width 525 height 58
click at [462, 365] on textarea "1x 40ft container Container:" at bounding box center [662, 369] width 525 height 58
click at [491, 366] on textarea "1x 40ft container Container:" at bounding box center [662, 369] width 525 height 58
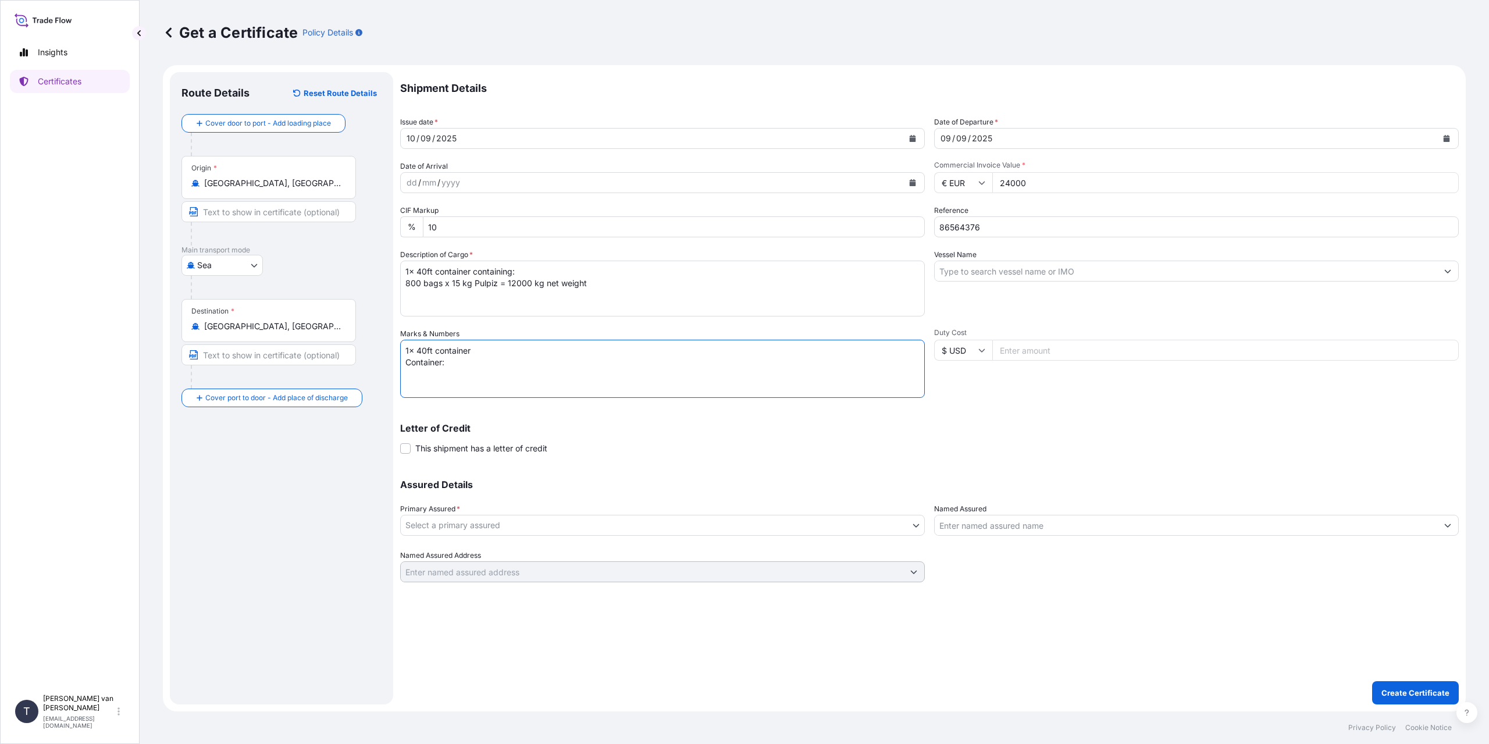
click at [491, 366] on textarea "1x 40ft container Container:" at bounding box center [662, 369] width 525 height 58
paste textarea "86564376"
type textarea "1x 40ft container Container: MSCU5326737 Sealnr: 00101516 DO: 86564376 SO: 2582…"
click at [978, 275] on input "Vessel Name" at bounding box center [1186, 271] width 503 height 21
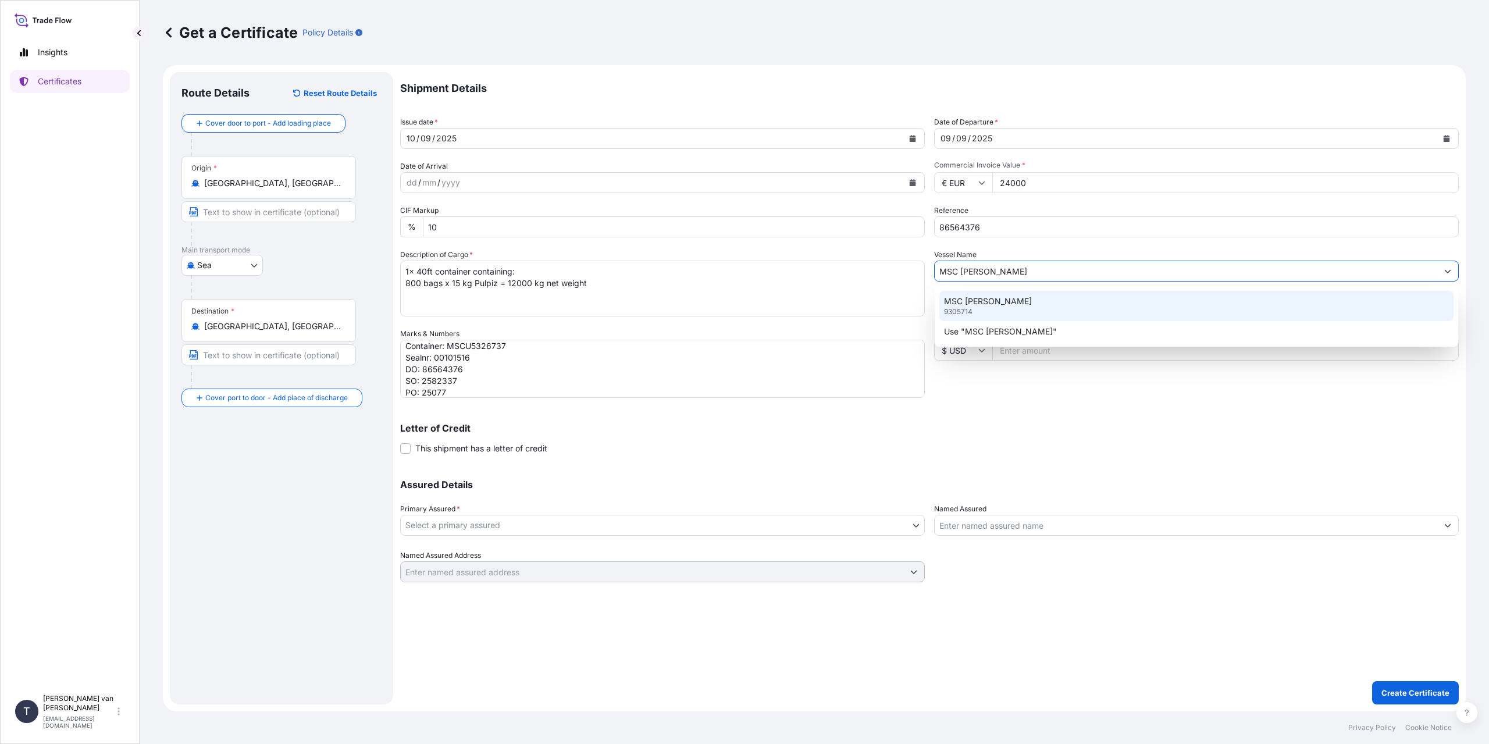
click at [986, 299] on div "MSC [PERSON_NAME] 9305714" at bounding box center [1196, 306] width 514 height 30
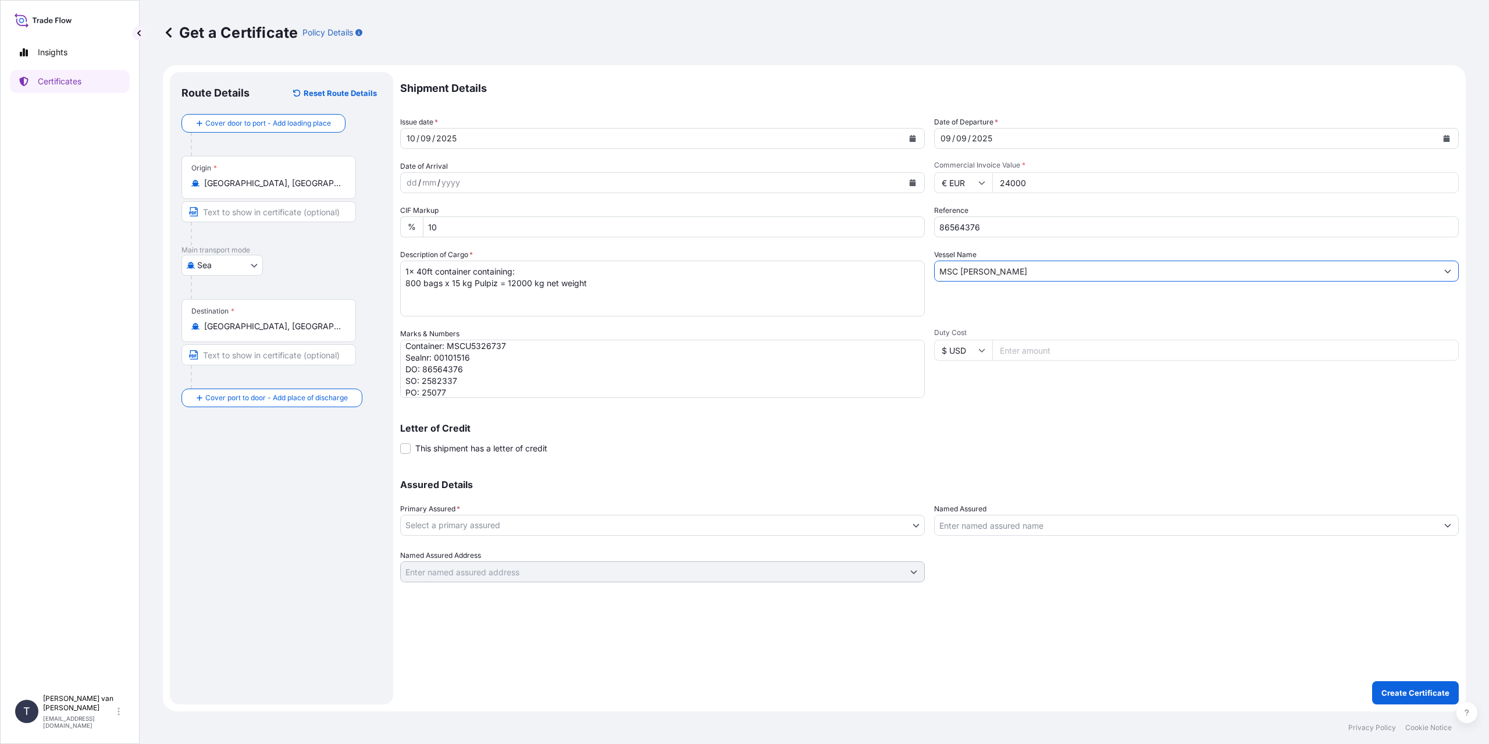
type input "MSC [PERSON_NAME]"
click at [537, 517] on body "0 options available. 2 options available. Insights Certificates T [PERSON_NAME]…" at bounding box center [744, 372] width 1489 height 744
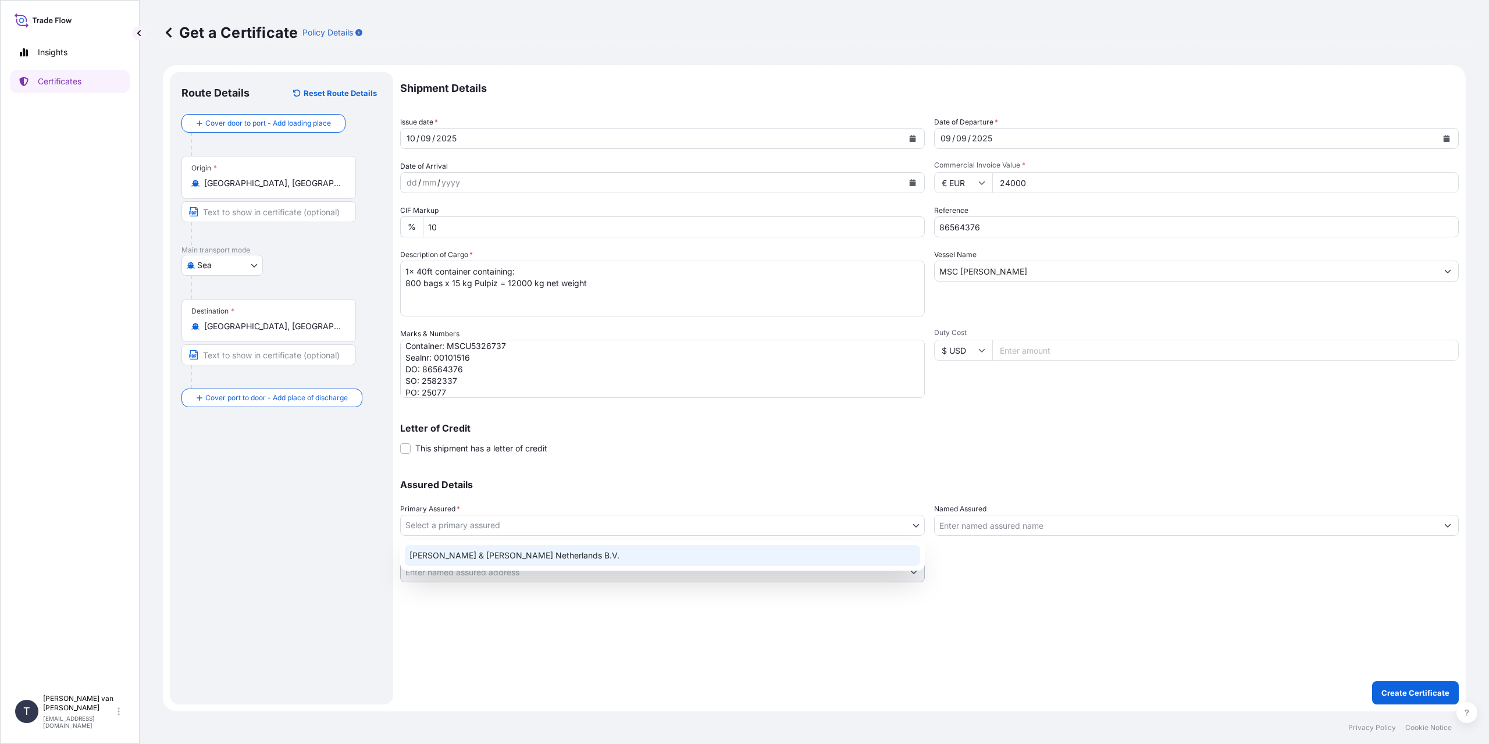
click at [484, 561] on div "[PERSON_NAME] & [PERSON_NAME] Netherlands B.V." at bounding box center [662, 555] width 515 height 21
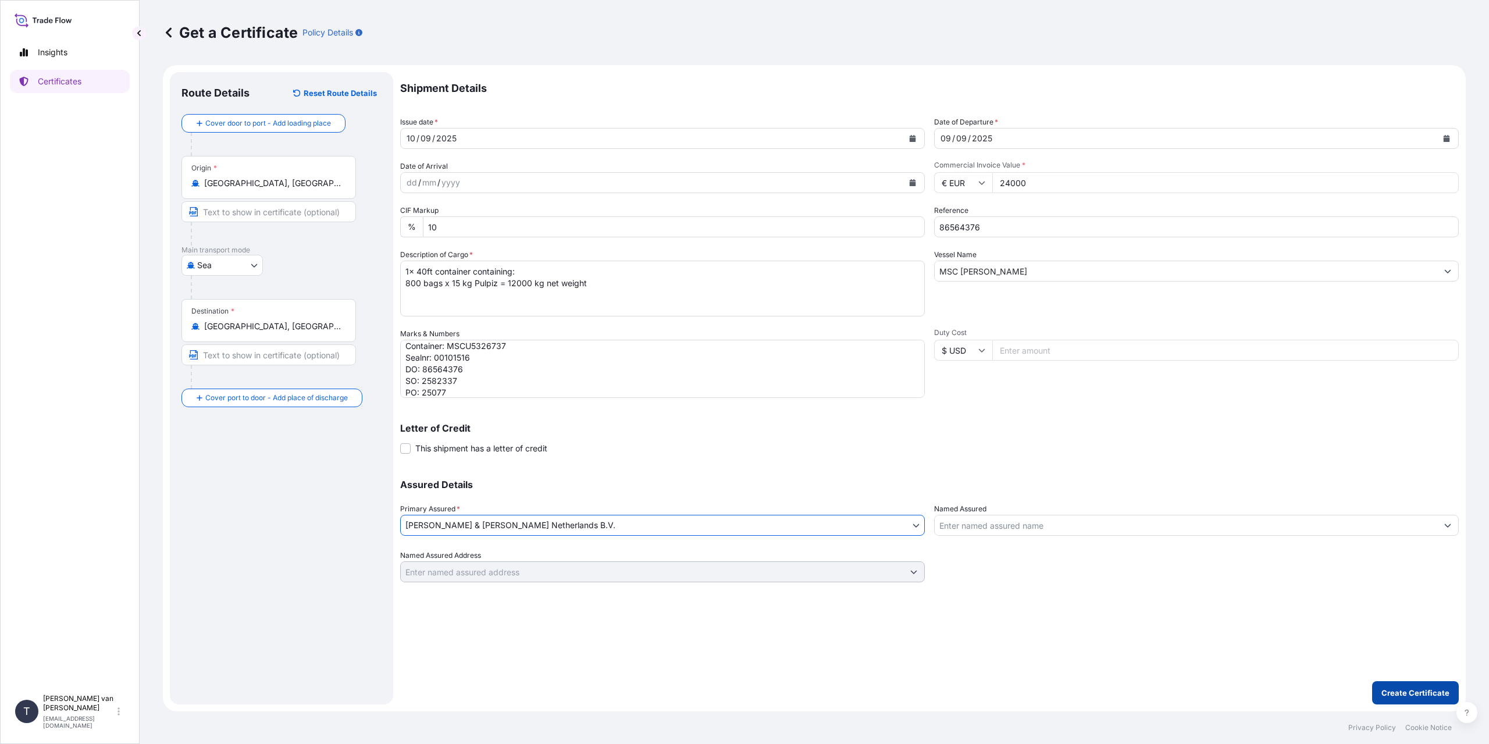
click at [1392, 688] on p "Create Certificate" at bounding box center [1415, 693] width 68 height 12
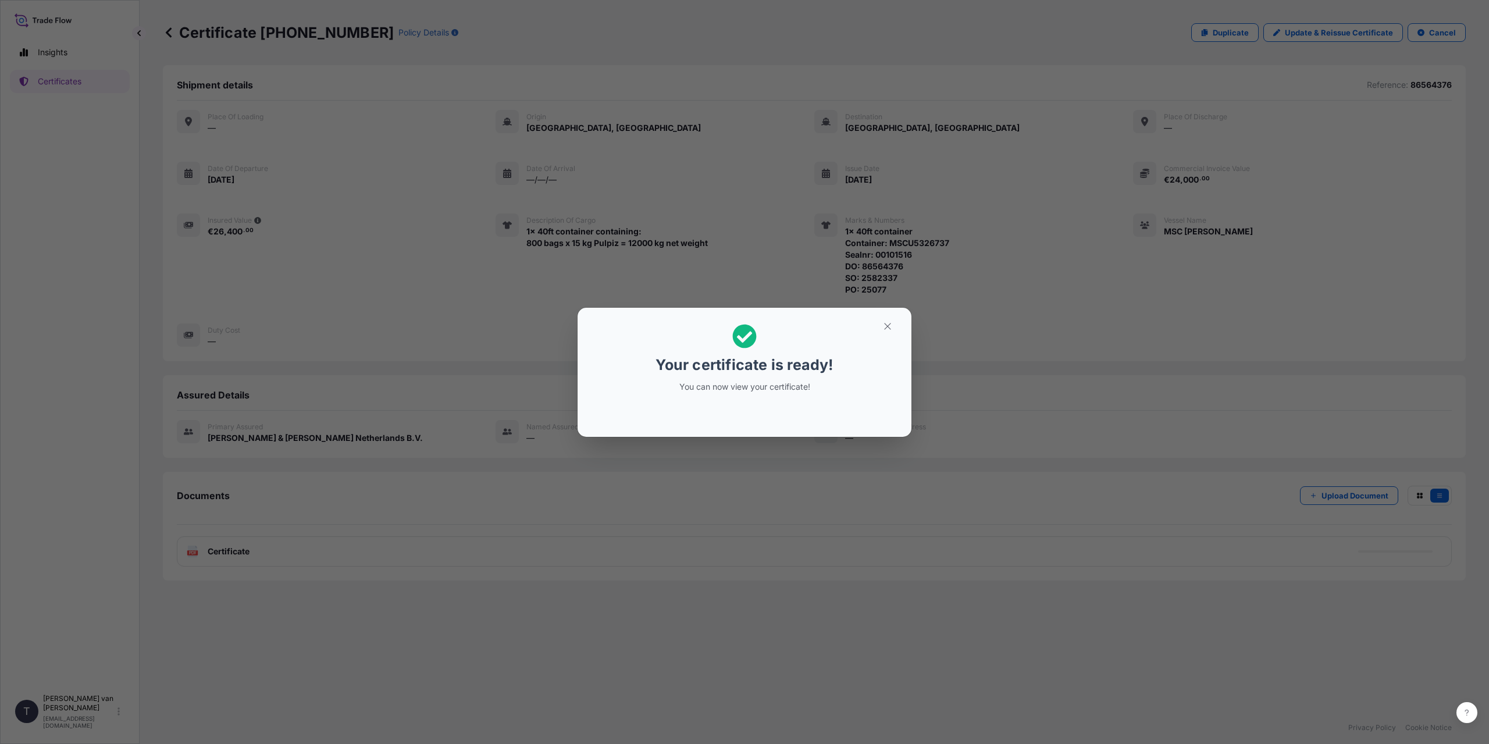
click at [290, 517] on div "Your certificate is ready! You can now view your certificate!" at bounding box center [744, 372] width 1489 height 744
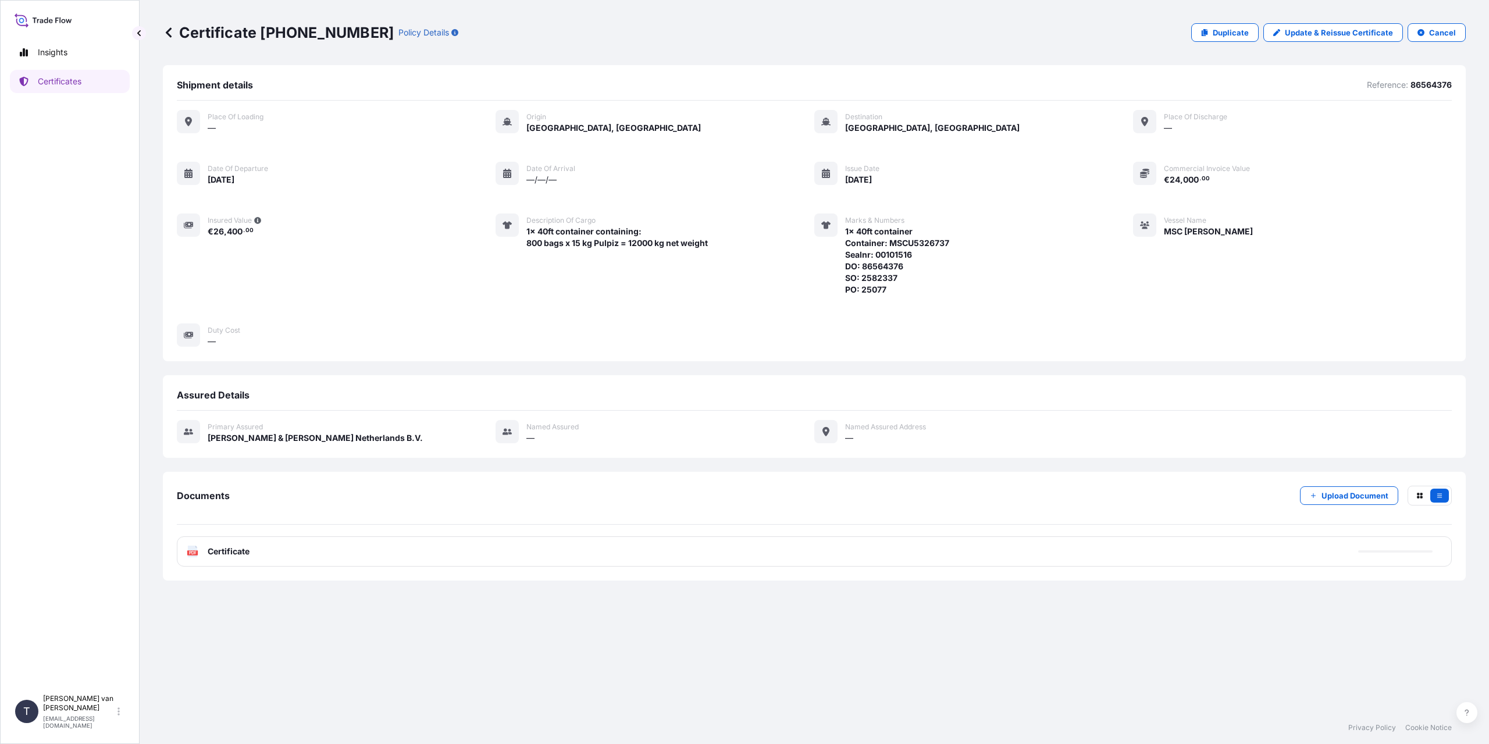
click at [278, 552] on div "PDF Certificate" at bounding box center [814, 551] width 1275 height 30
click at [224, 552] on span "Certificate" at bounding box center [229, 552] width 42 height 12
click at [256, 560] on div "PDF Certificate" at bounding box center [814, 551] width 1275 height 30
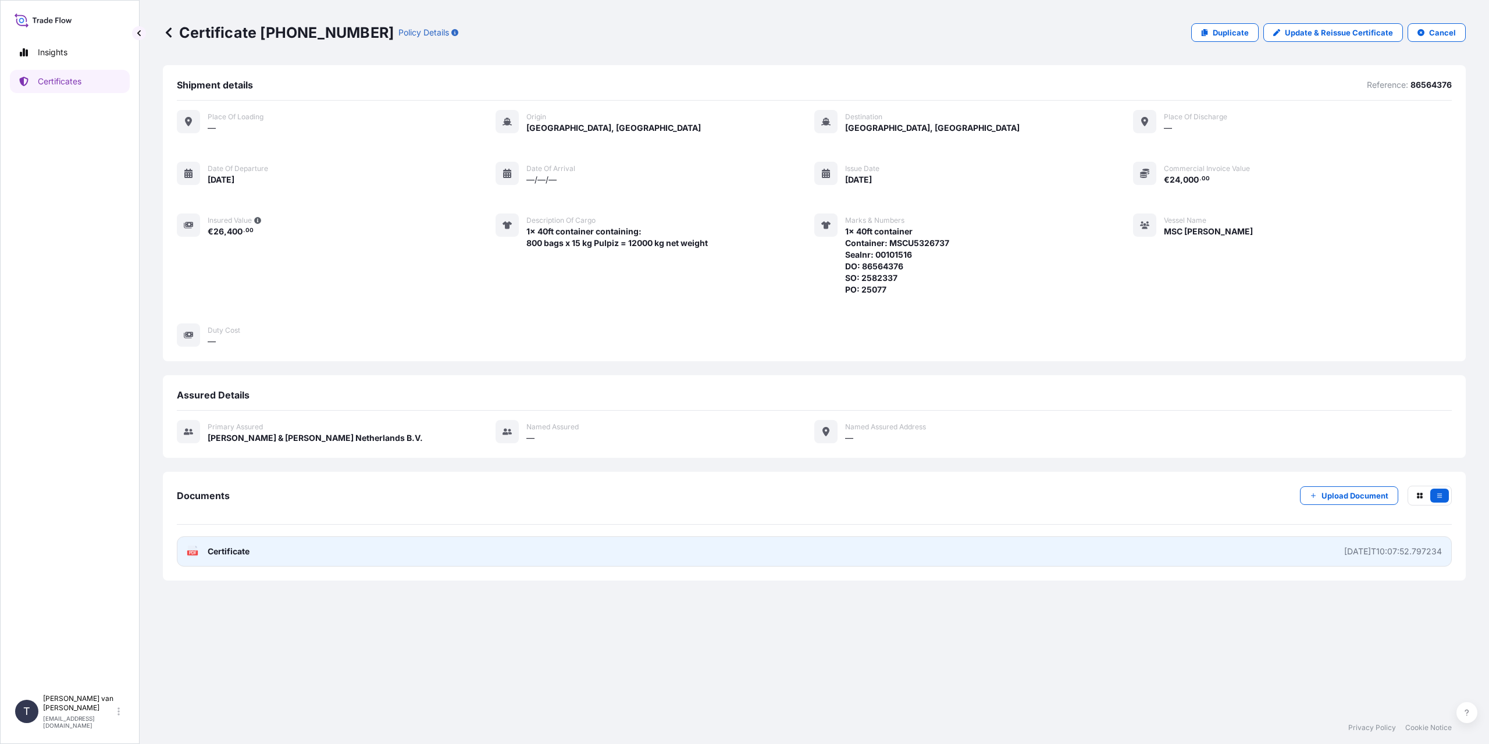
click at [256, 557] on link "PDF Certificate [DATE]T10:07:52.797234" at bounding box center [814, 551] width 1275 height 30
